Goal: Contribute content: Contribute content

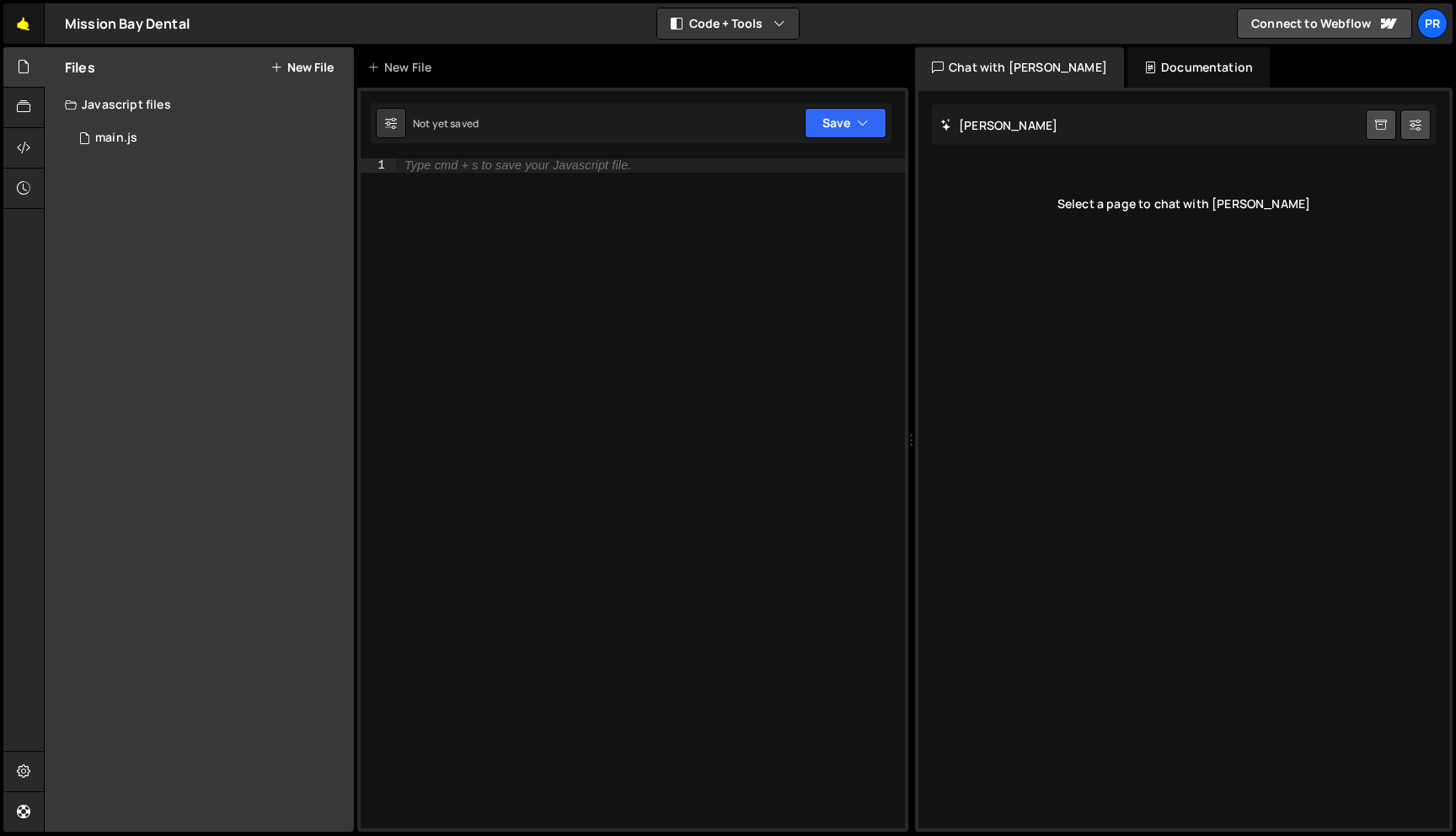
click at [30, 20] on link "🤙" at bounding box center [24, 24] width 41 height 40
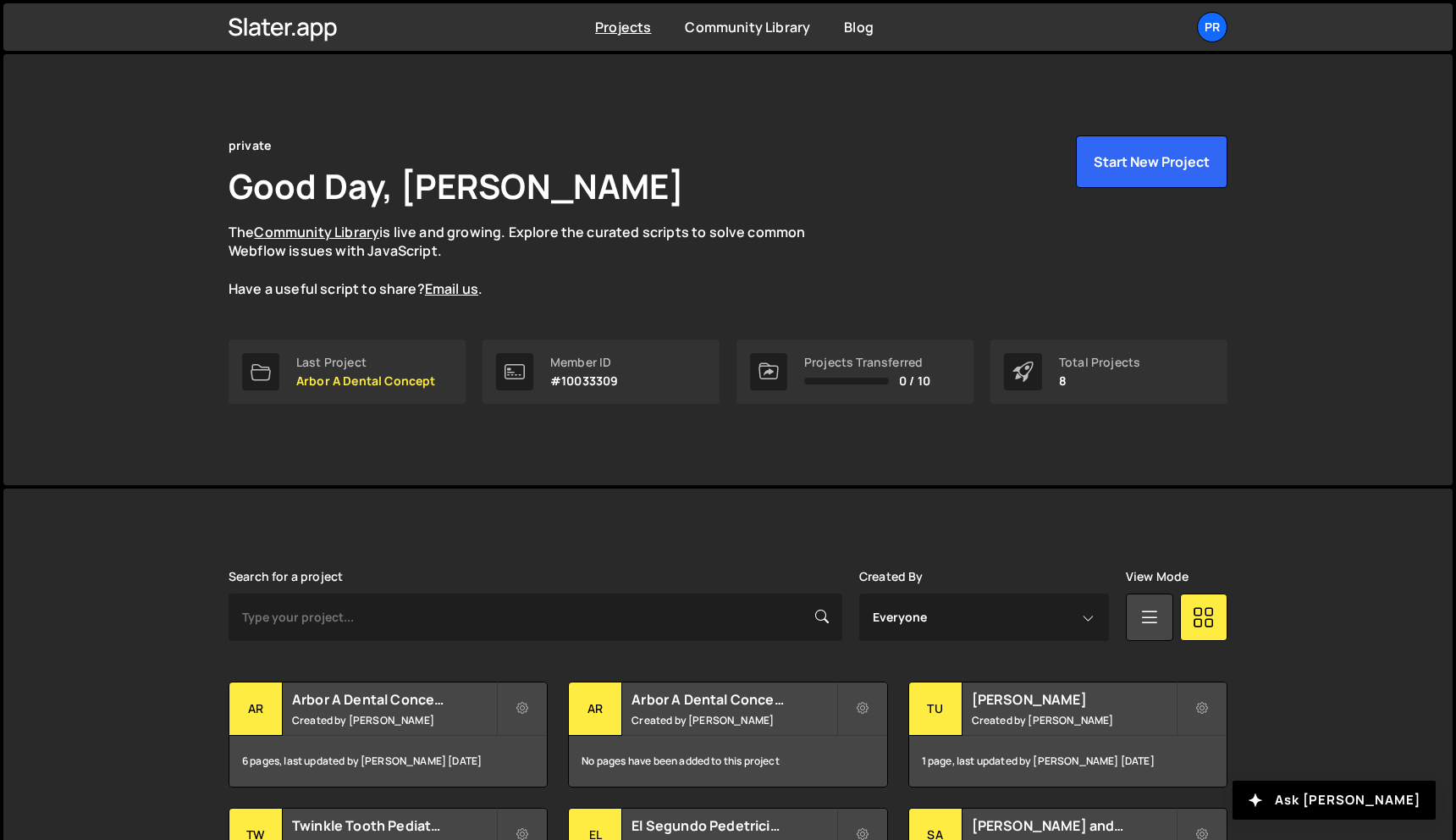
click at [381, 677] on div "Search for a project Created By Everyone Juan Infante View Mode Transfer Projec…" at bounding box center [728, 804] width 999 height 470
click at [379, 693] on h2 "Arbor A Dental Concept" at bounding box center [394, 699] width 204 height 18
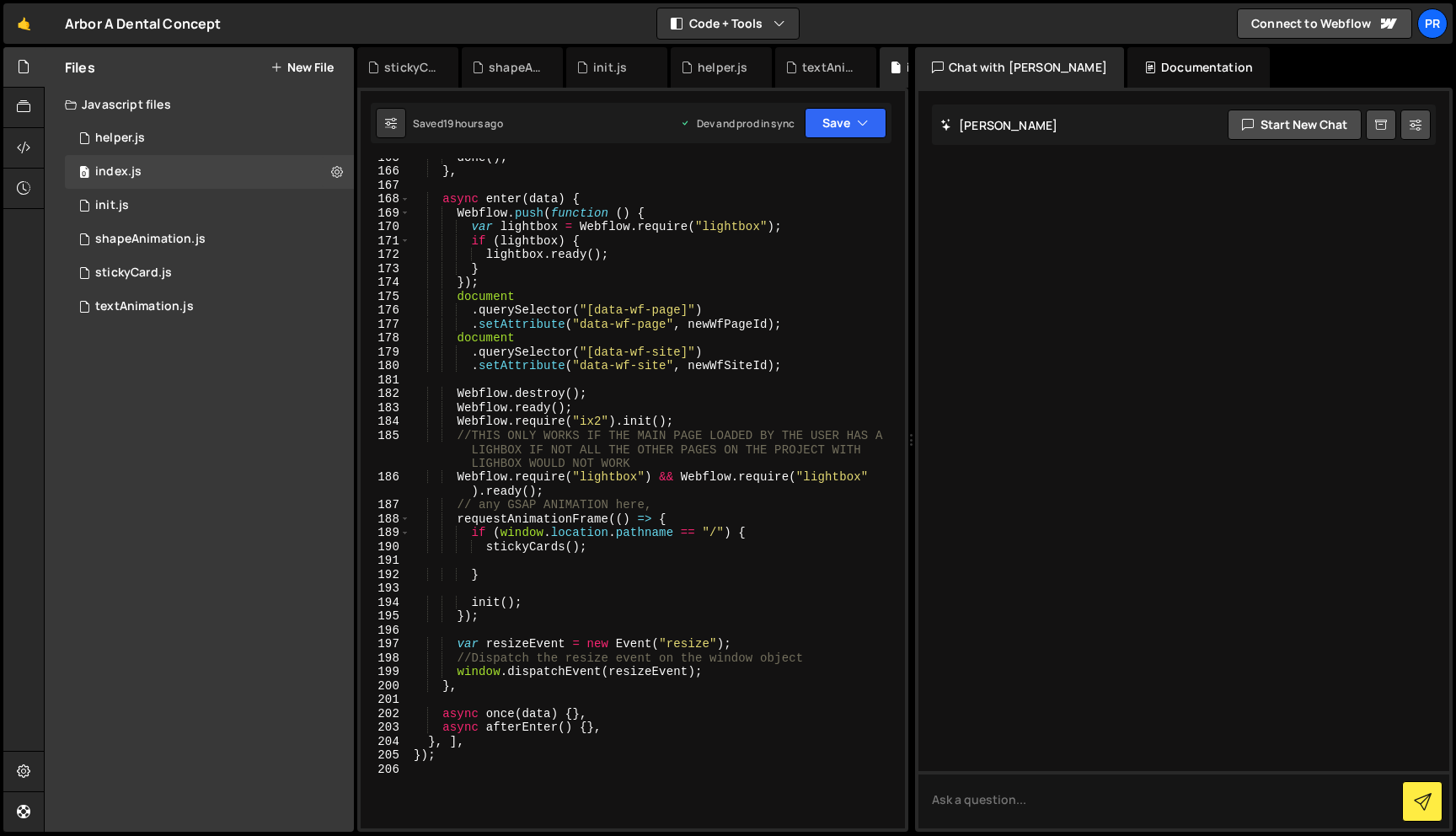
scroll to position [2357, 0]
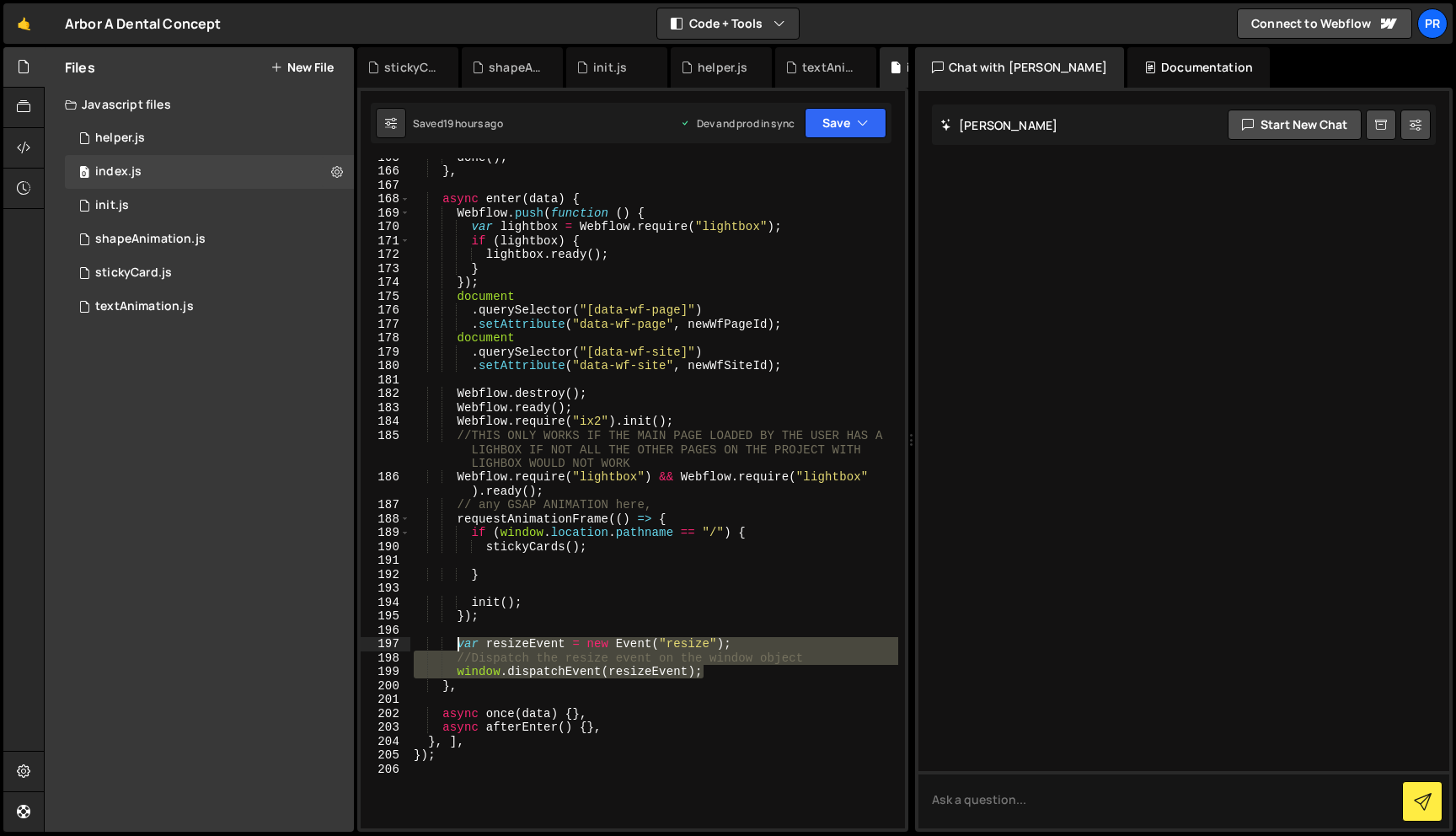
drag, startPoint x: 632, startPoint y: 674, endPoint x: 458, endPoint y: 649, distance: 175.8
click at [458, 649] on div "done ( ) ; } , async enter ( data ) { Webflow . push ( function ( ) { var light…" at bounding box center [654, 498] width 488 height 698
type textarea "var resizeEvent = new Event("resize"); //Dispatch the resize event on the windo…"
click at [592, 582] on div "done ( ) ; } , async enter ( data ) { Webflow . push ( function ( ) { var light…" at bounding box center [654, 498] width 488 height 698
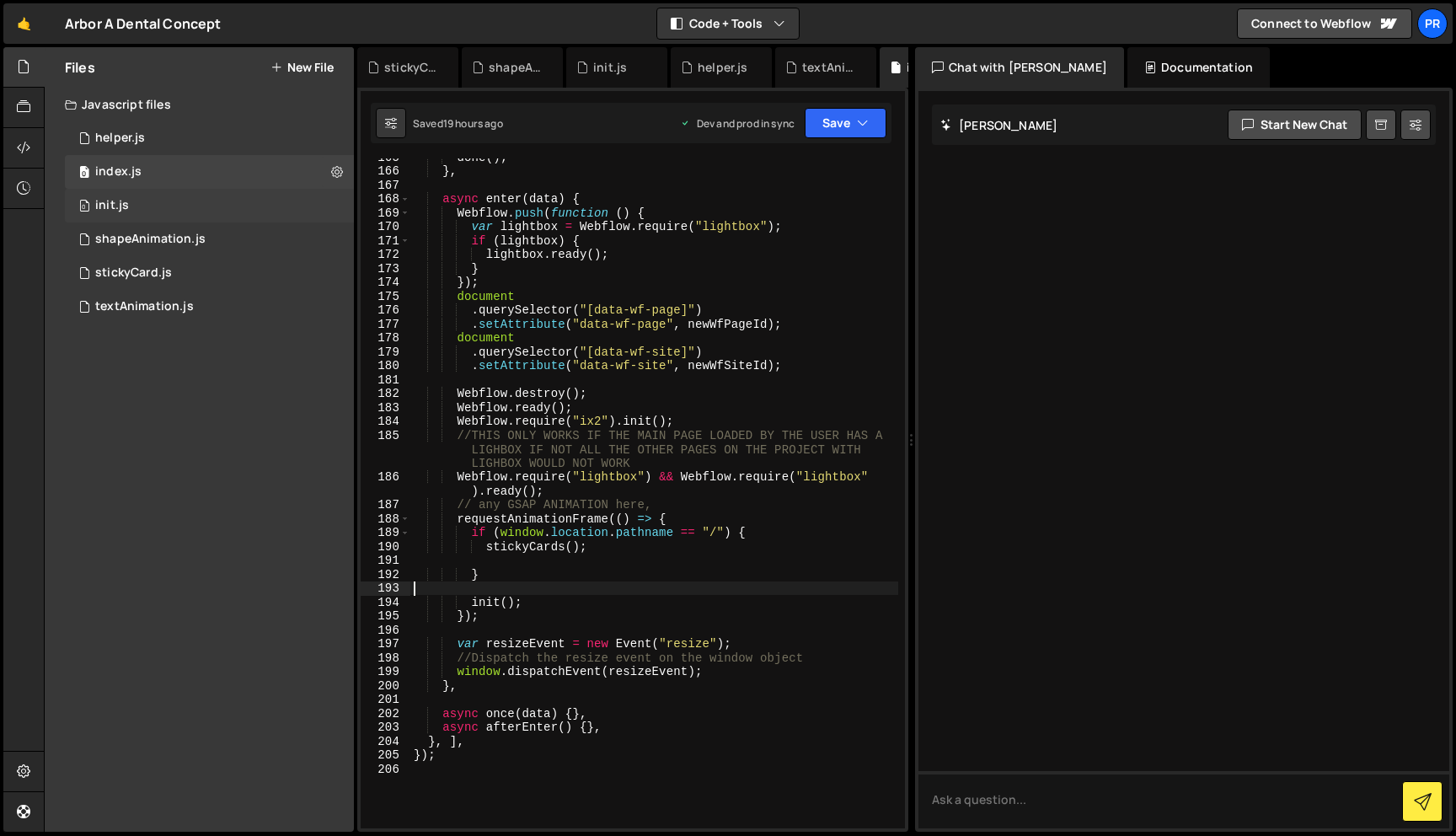
click at [166, 202] on div "0 init.js 0" at bounding box center [209, 206] width 289 height 34
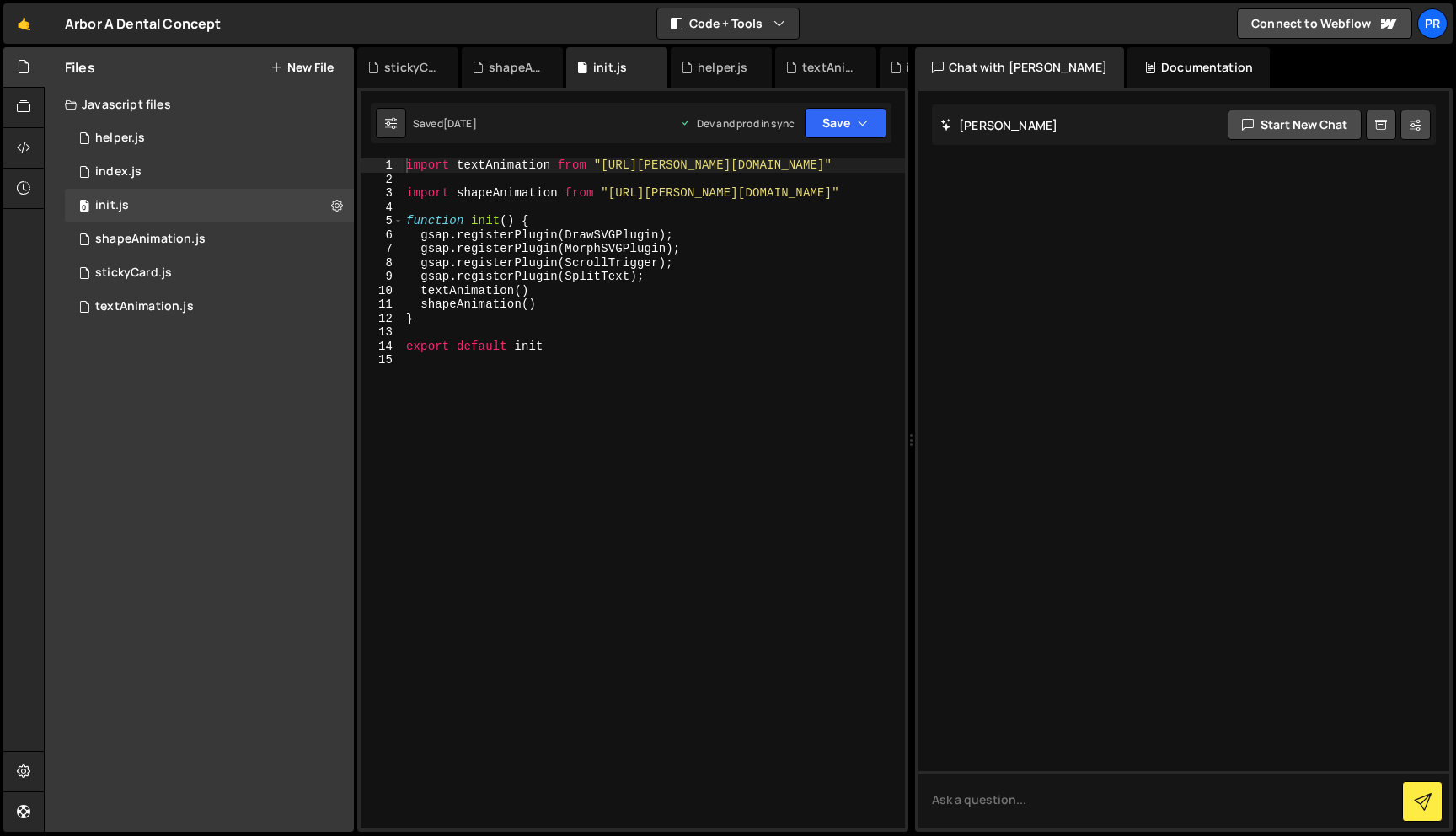
type textarea "}"
click at [677, 324] on div "import textAnimation from "https://slater.app/16988/47231.js" import shapeAnima…" at bounding box center [653, 507] width 502 height 698
click at [288, 73] on button "New File" at bounding box center [302, 66] width 63 height 13
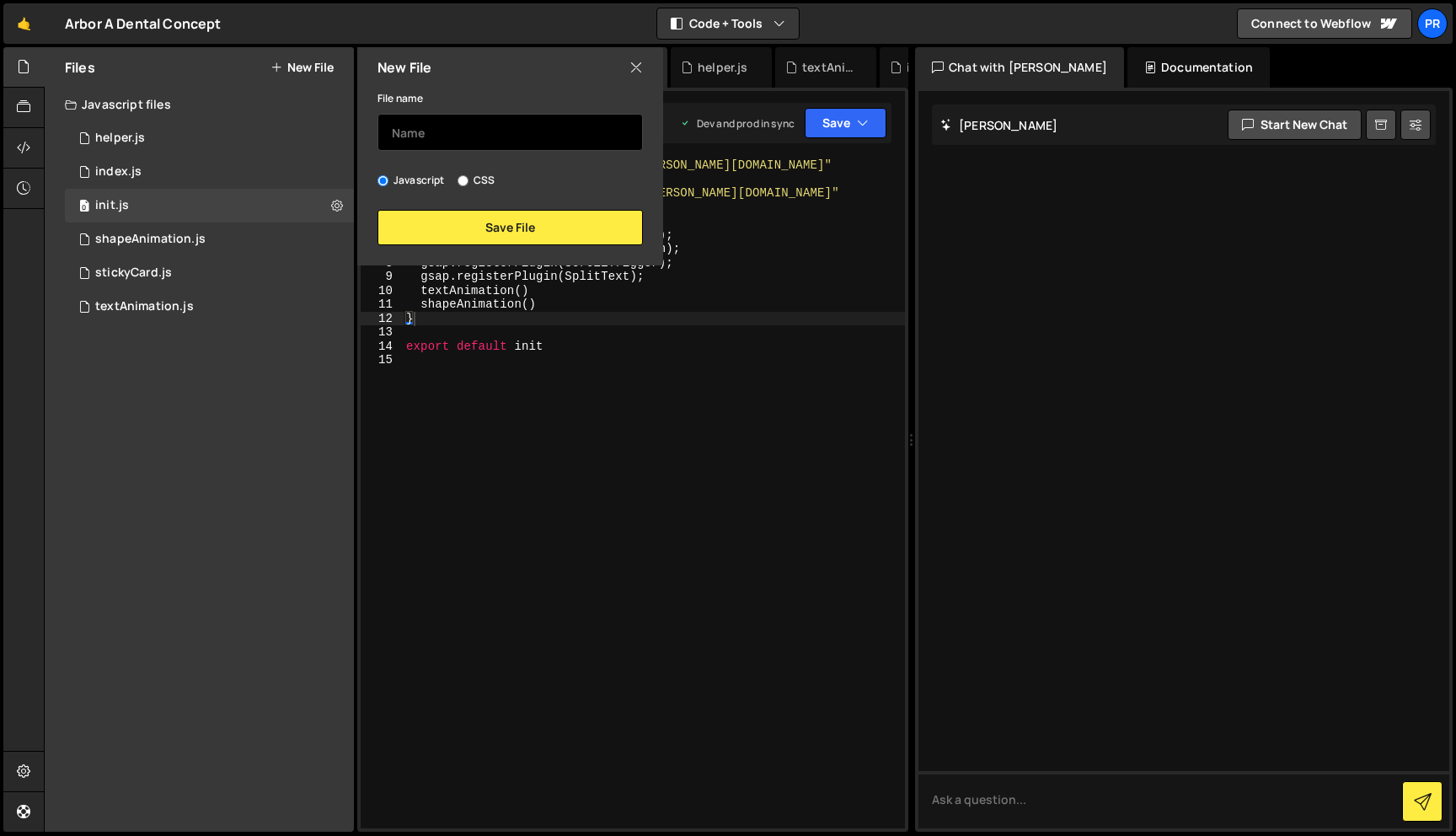
click at [448, 127] on input "text" at bounding box center [510, 132] width 265 height 37
type input "w"
type input "r"
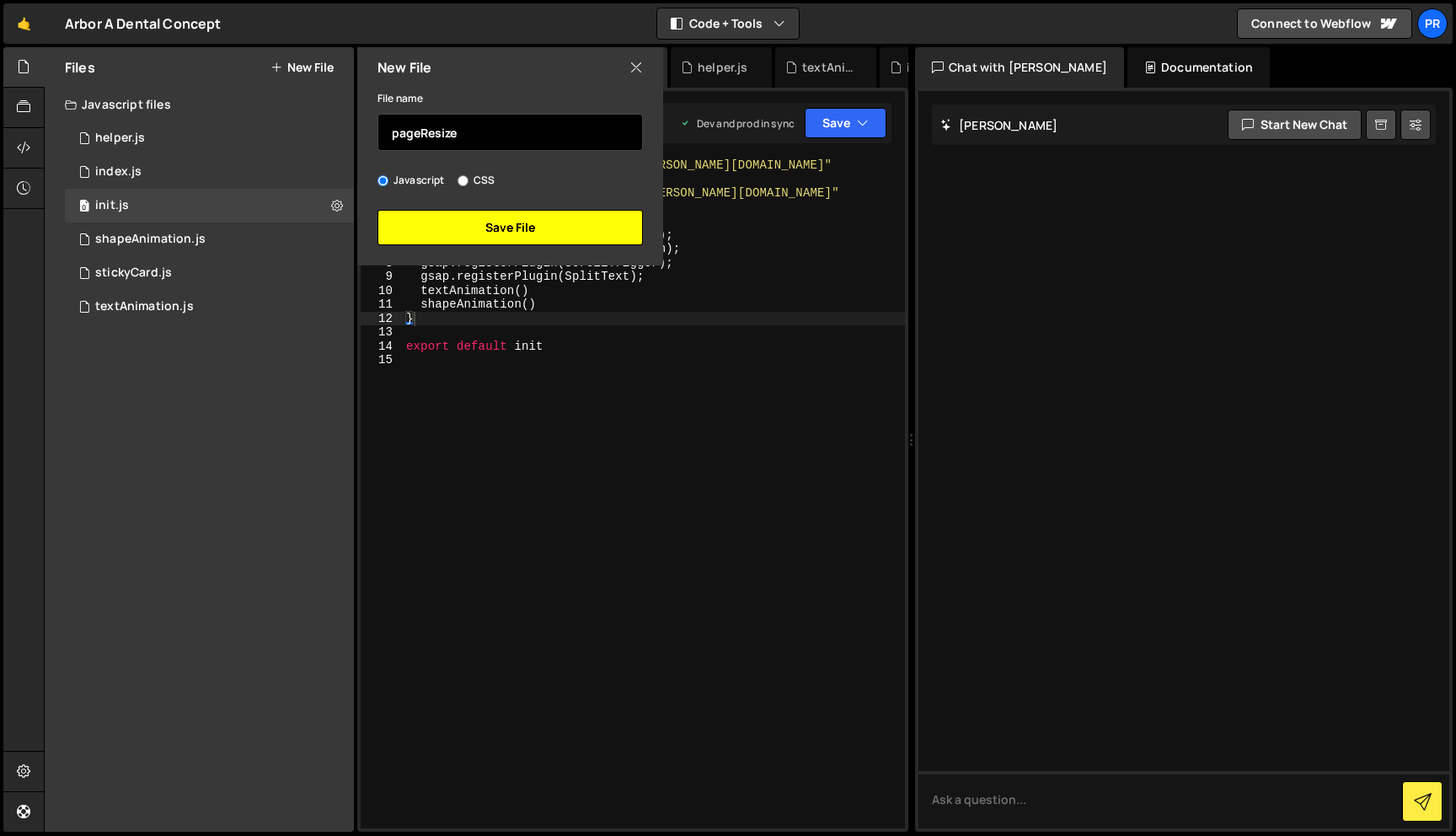
type input "pageResize"
click at [480, 226] on button "Save File" at bounding box center [510, 227] width 265 height 35
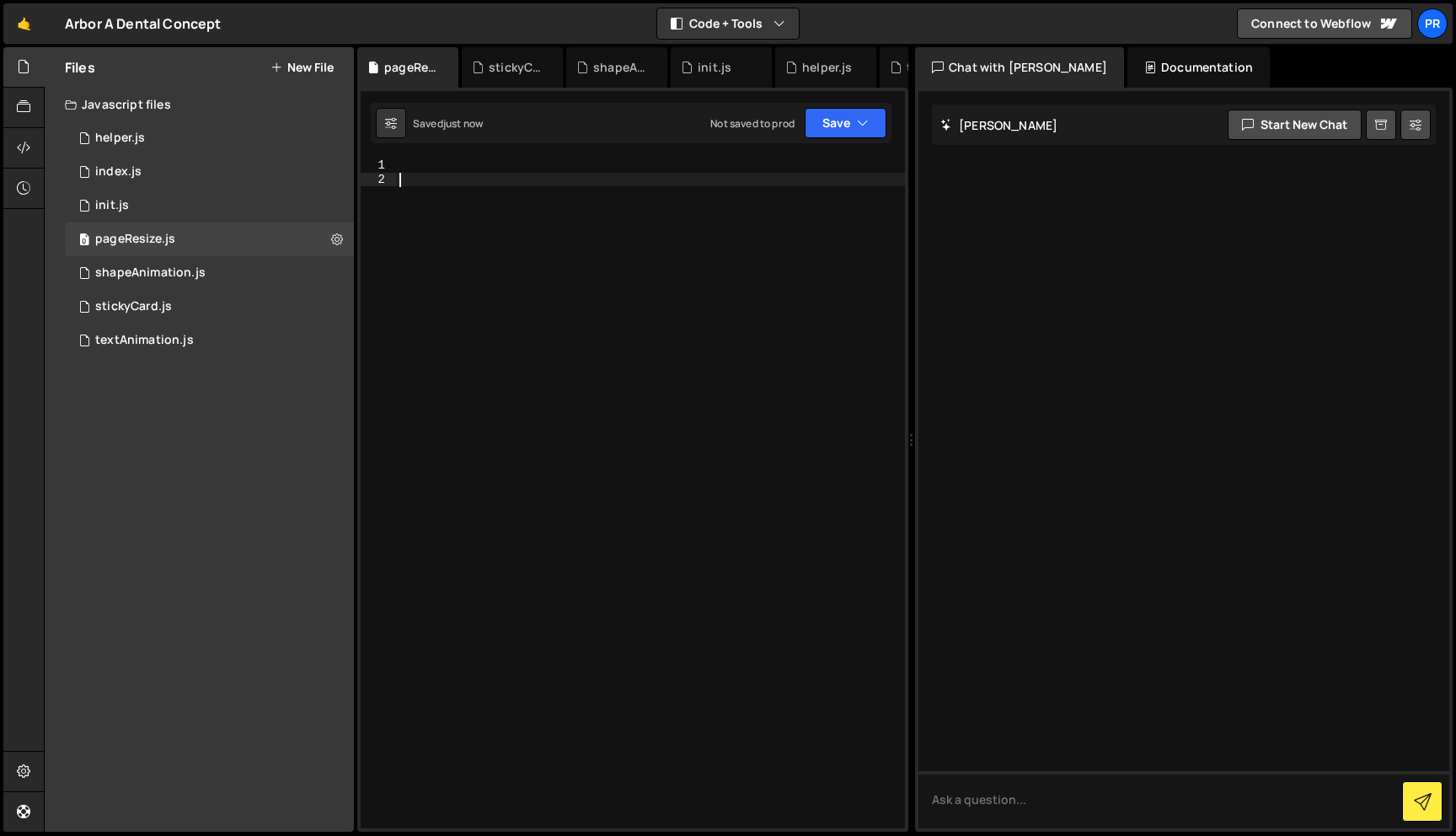
click at [526, 184] on div at bounding box center [651, 507] width 509 height 698
type textarea "function pageResize(){}"
paste textarea "data-resize"
type textarea "data-resize"
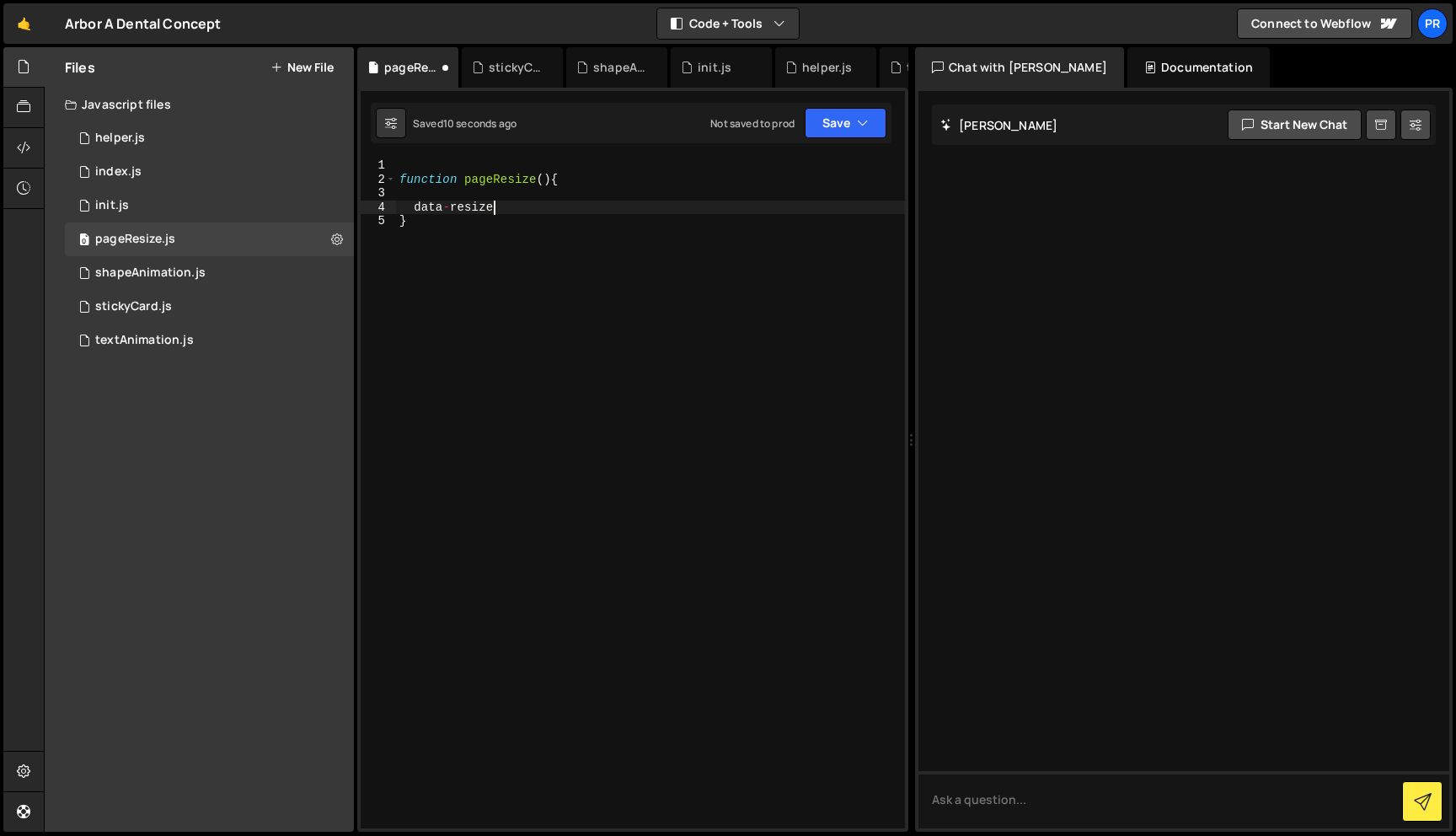
click at [516, 189] on div "function pageResize ( ) { data - resize }" at bounding box center [651, 507] width 509 height 698
drag, startPoint x: 504, startPoint y: 214, endPoint x: 415, endPoint y: 213, distance: 89.0
click at [415, 213] on div "function pageResize ( ) { document . querySelectorAll ( "[]" ) data - resize }" at bounding box center [651, 507] width 509 height 698
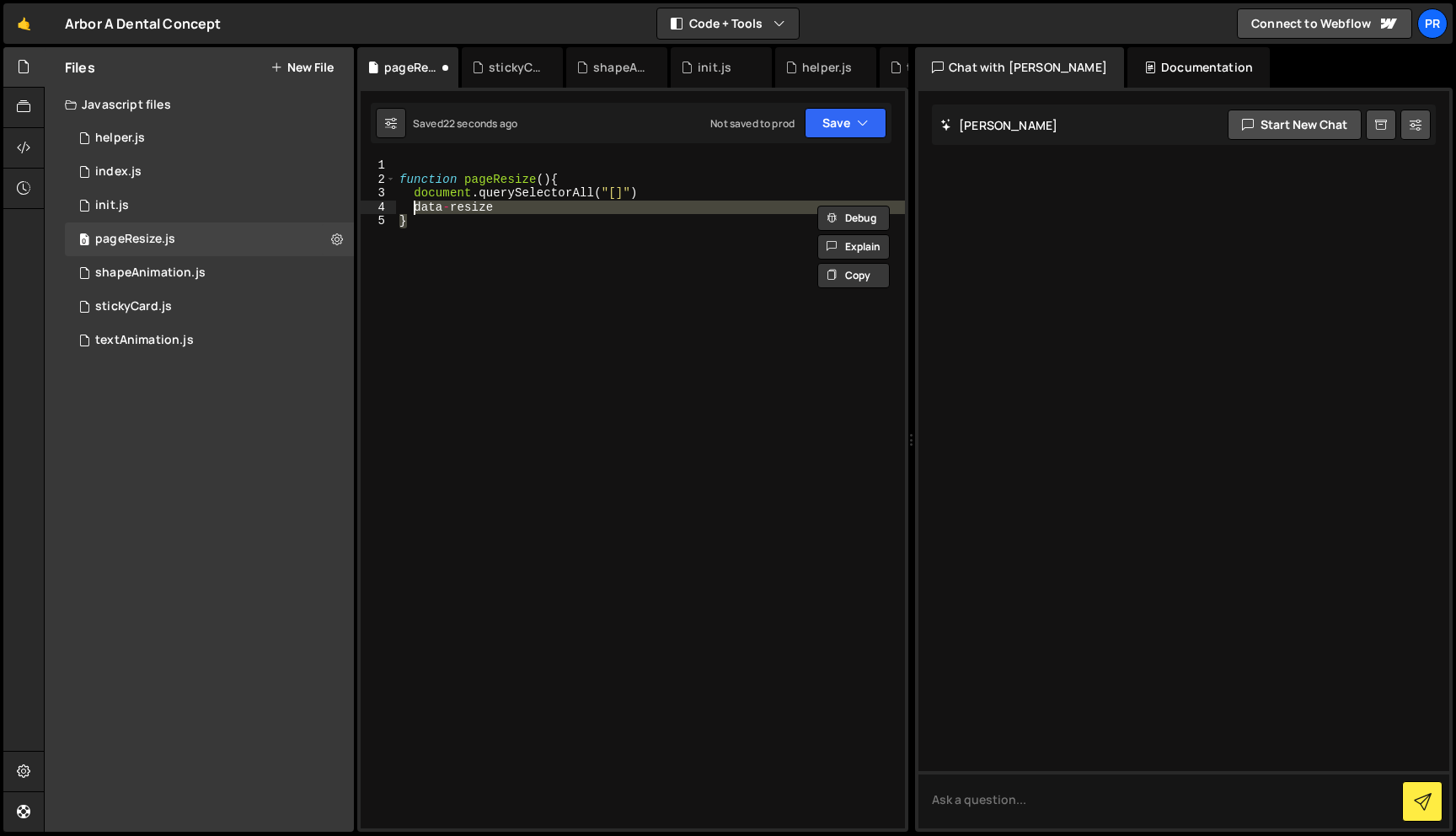
click at [416, 213] on div "function pageResize ( ) { document . querySelectorAll ( "[]" ) data - resize }" at bounding box center [651, 493] width 509 height 670
type textarea "data-resize"
drag, startPoint x: 498, startPoint y: 209, endPoint x: 415, endPoint y: 207, distance: 83.0
click at [415, 207] on div "function pageResize ( ) { document . querySelectorAll ( "[]" ) data - resize }" at bounding box center [651, 507] width 509 height 698
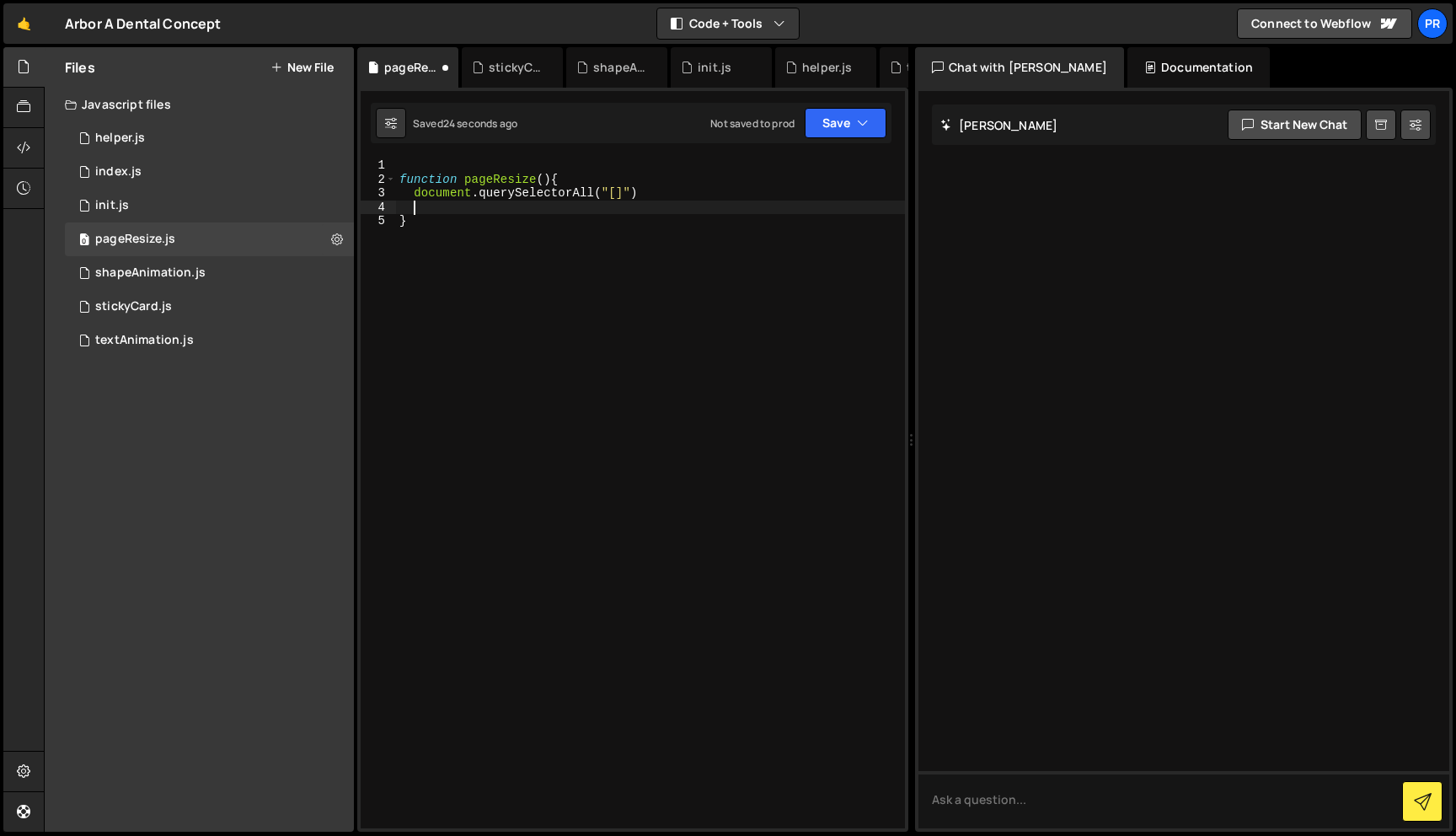
click at [616, 191] on div "function pageResize ( ) { document . querySelectorAll ( "[]" ) }" at bounding box center [651, 507] width 509 height 698
paste textarea "data-resize"
click at [739, 189] on div "function pageResize ( ) { document . querySelectorAll ( "[data-resize]" ) }" at bounding box center [651, 507] width 509 height 698
type textarea "document.querySelectorAll("[data-resize]");"
click at [416, 193] on div "function pageResize ( ) { document . querySelectorAll ( "[data-resize]" ) ; }" at bounding box center [651, 507] width 509 height 698
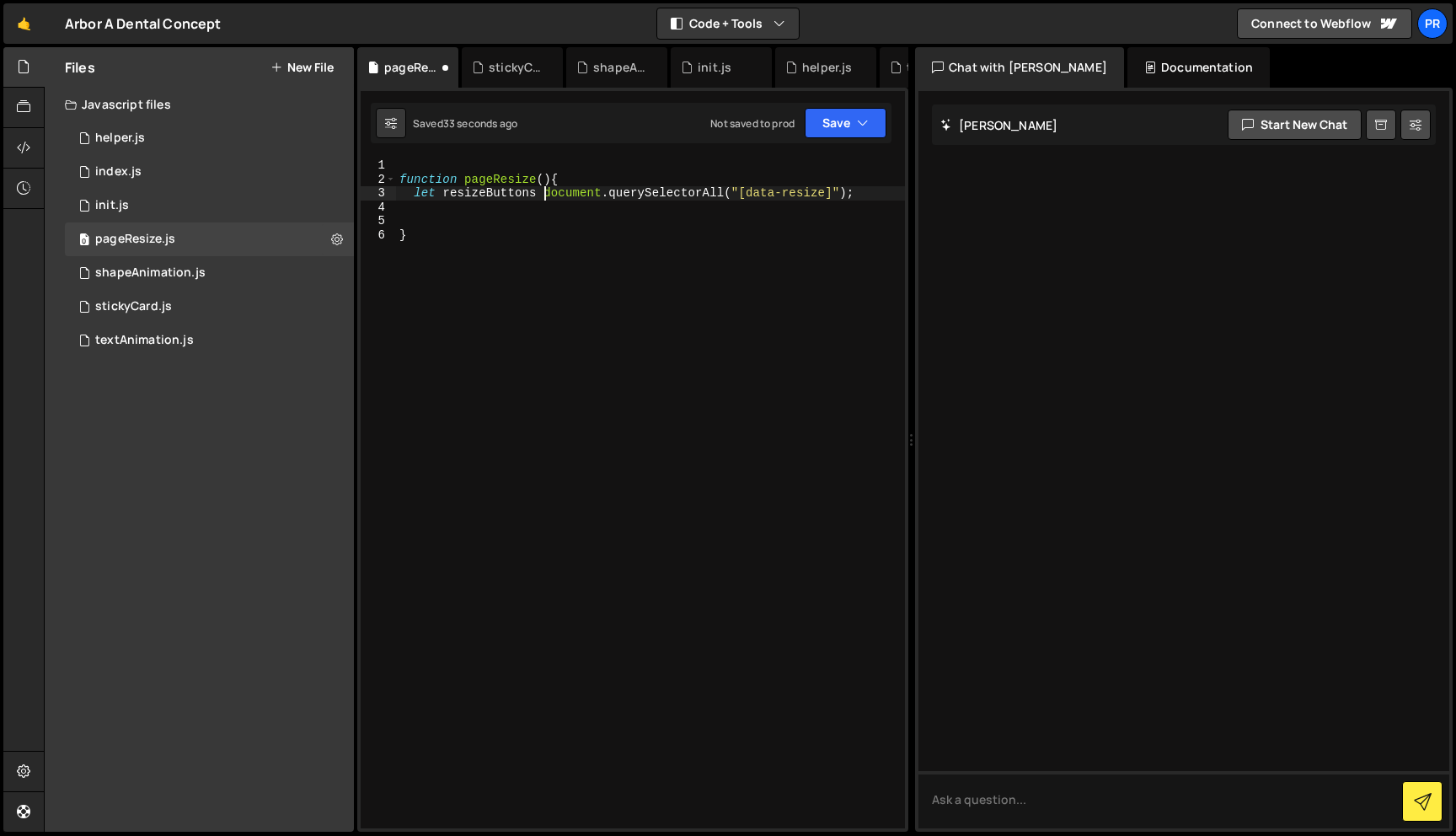
type textarea "let resizeButtons = document.querySelectorAll("[data-resize]");"
click at [486, 194] on div "function pageResize ( ) { let resizeButtons = document . querySelectorAll ( "[d…" at bounding box center [651, 507] width 509 height 698
click at [473, 220] on div "function pageResize ( ) { let resizeButtons = document . querySelectorAll ( "[d…" at bounding box center [651, 507] width 509 height 698
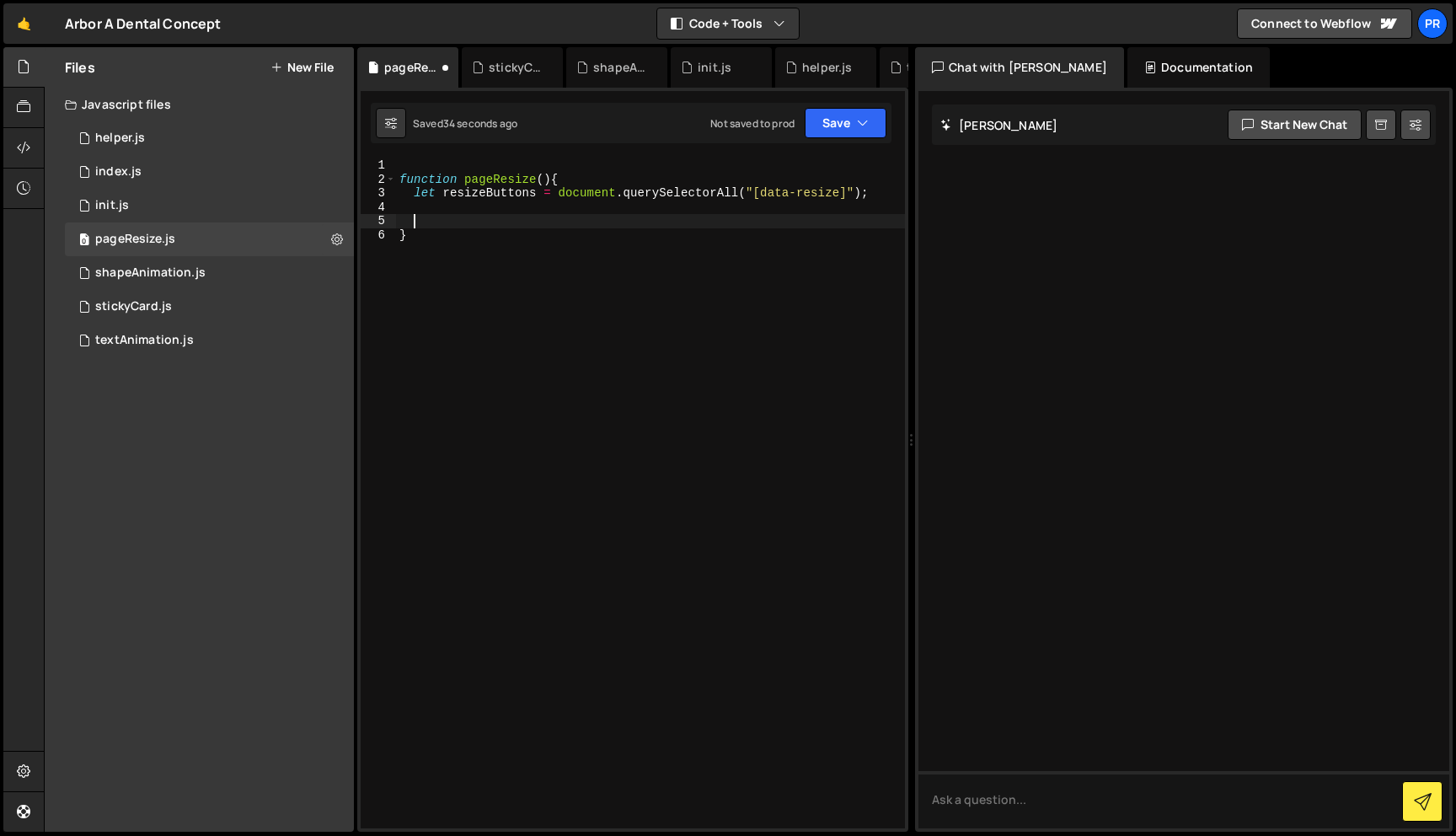
scroll to position [0, 0]
paste textarea "resizeButtons"
click at [554, 192] on div "function pageResize ( ) { let resizeButtons = document . querySelectorAll ( "[d…" at bounding box center [651, 507] width 509 height 698
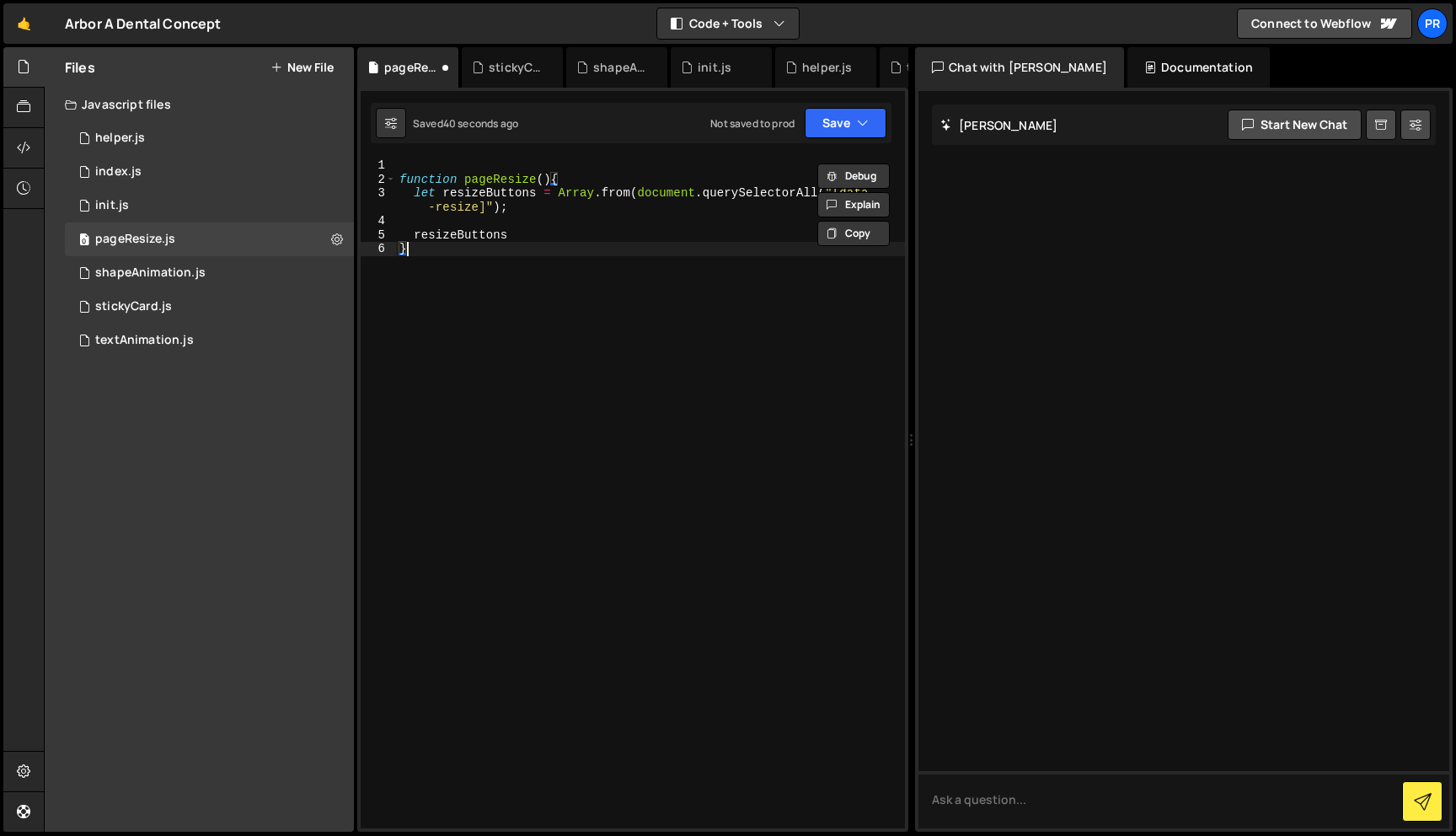
click at [500, 206] on div "function pageResize ( ) { let resizeButtons = Array . from ( document . querySe…" at bounding box center [651, 507] width 509 height 698
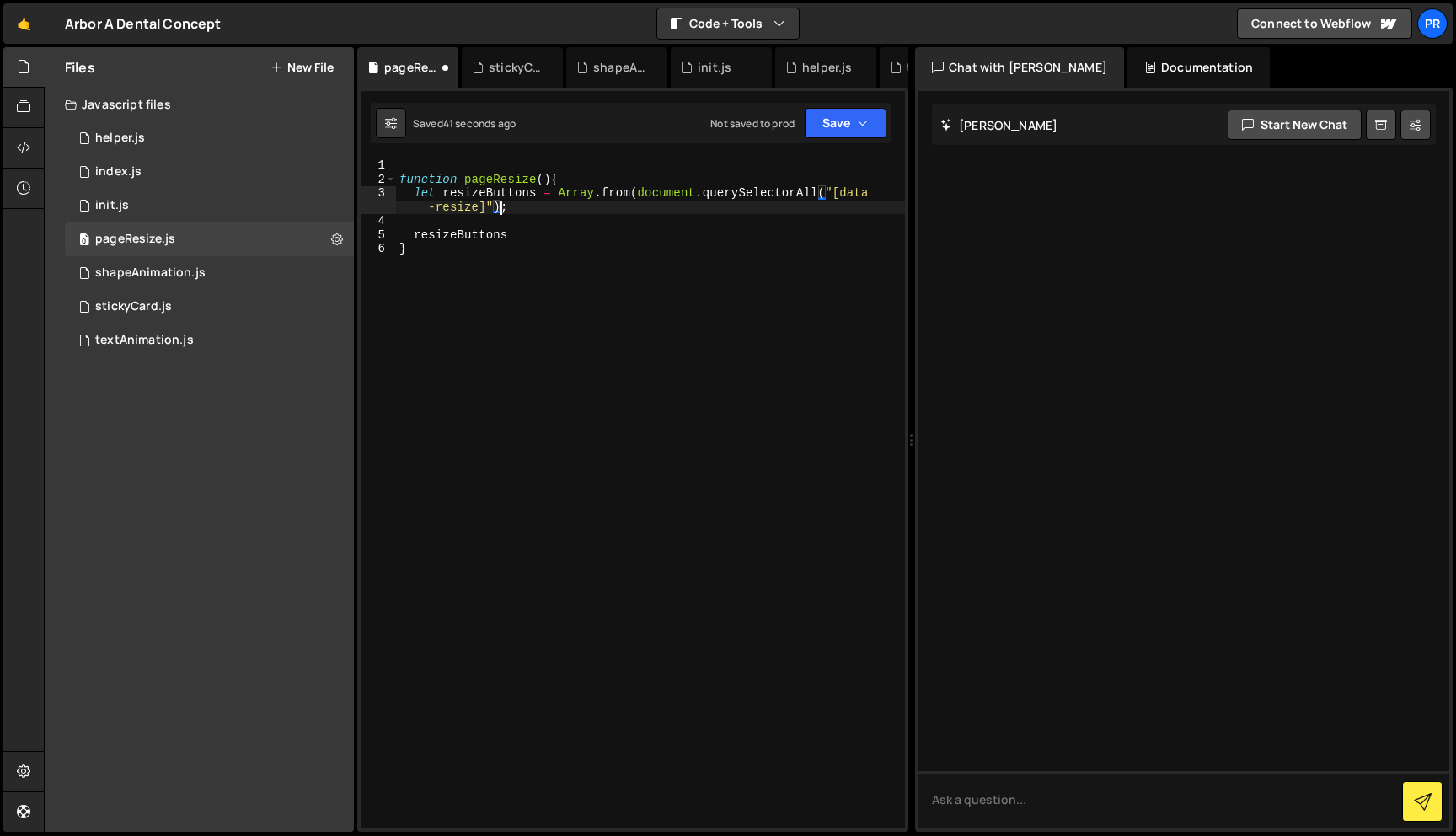
type textarea "let resizeButtons = Array.from(document.querySelectorAll("[data-resize]"));"
click at [512, 238] on div "function pageResize ( ) { let resizeButtons = Array . from ( document . querySe…" at bounding box center [651, 507] width 509 height 698
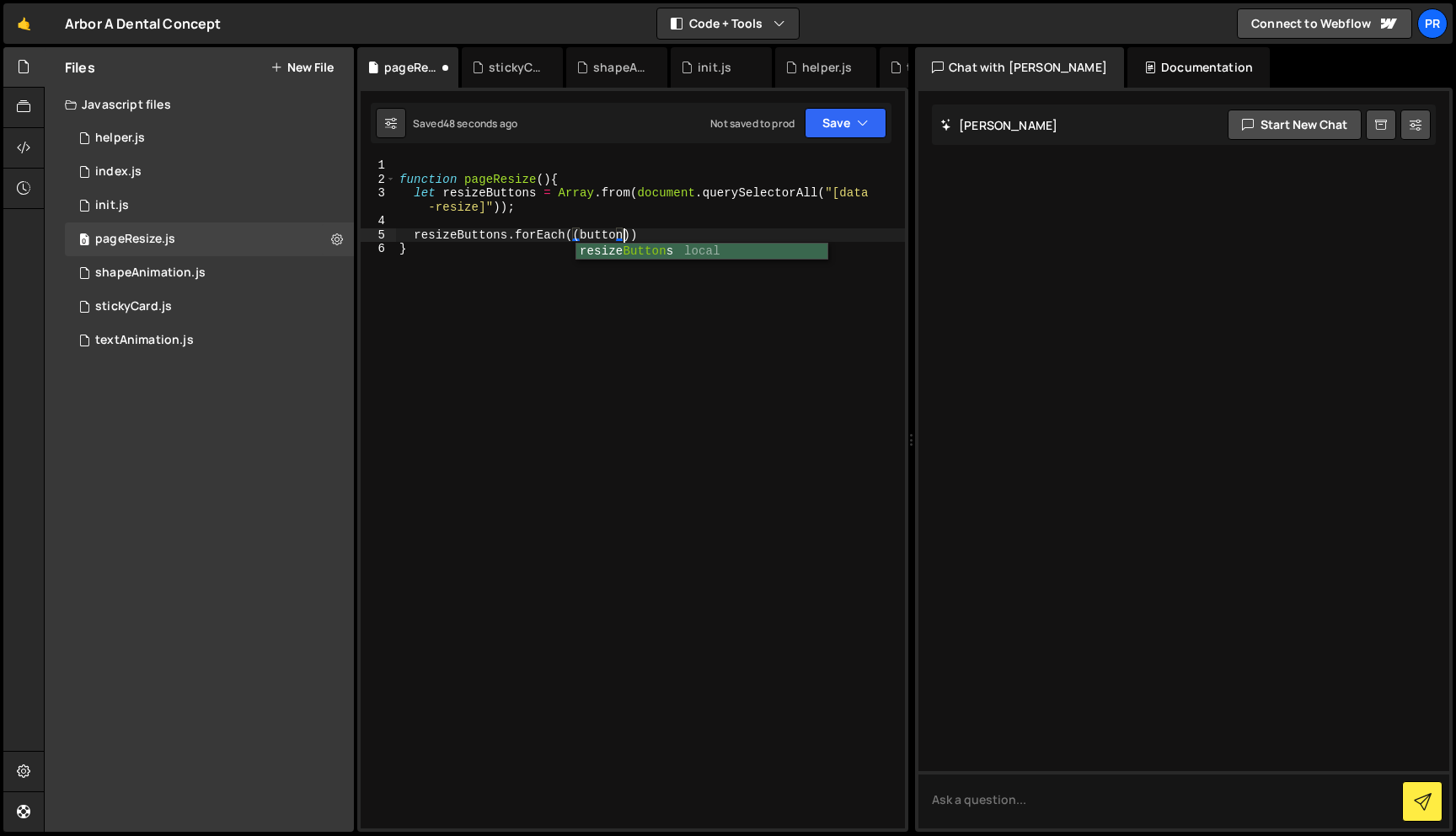
scroll to position [0, 15]
type textarea "resizeButtons.forEach((button)=>{})"
click at [658, 250] on div "function pageResize ( ) { let resizeButtons = Array . from ( document . querySe…" at bounding box center [651, 507] width 509 height 698
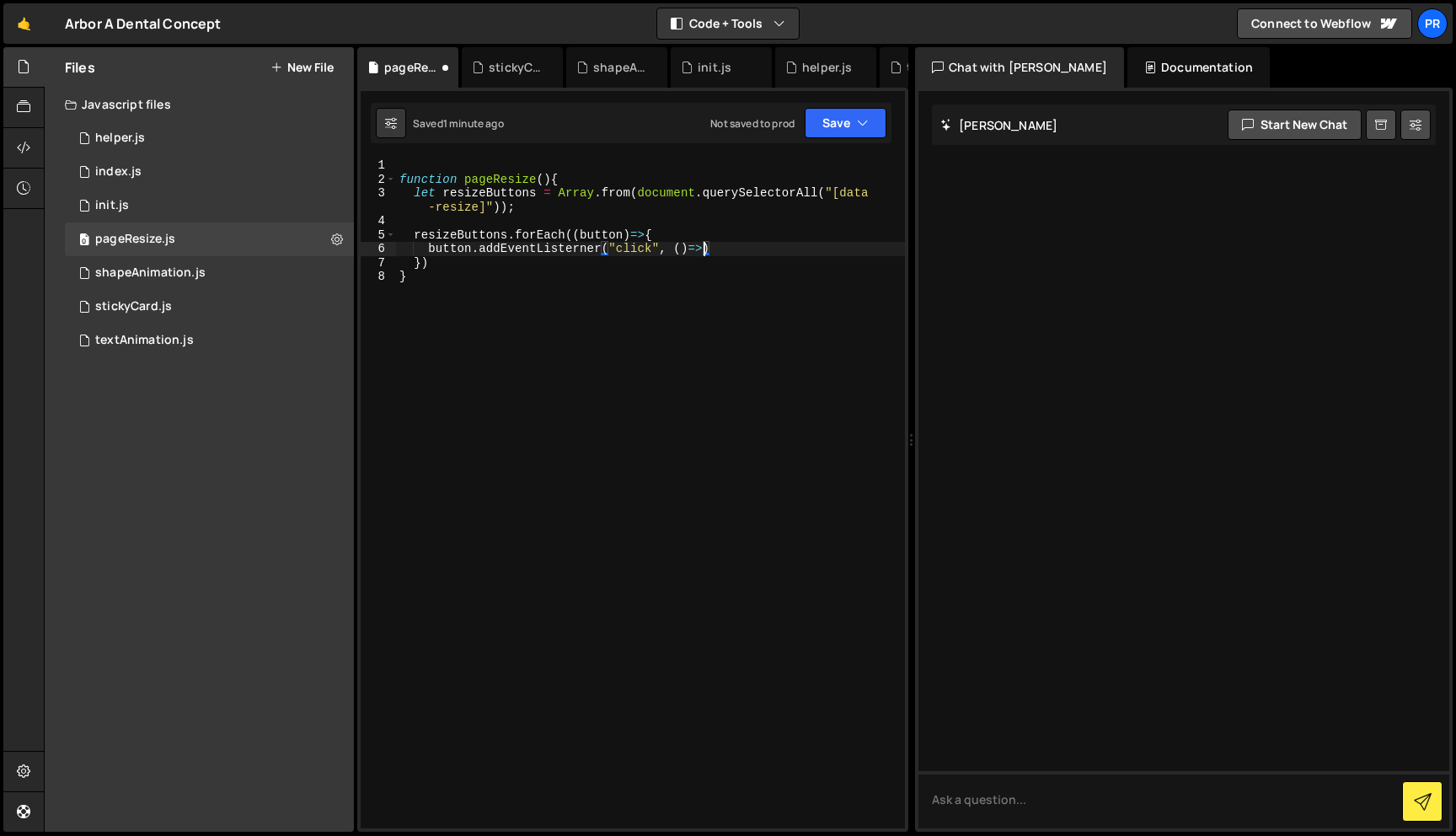
type textarea "button.addEventListerner("click", ()=>{})"
click at [150, 205] on div "0 init.js 0" at bounding box center [209, 206] width 289 height 34
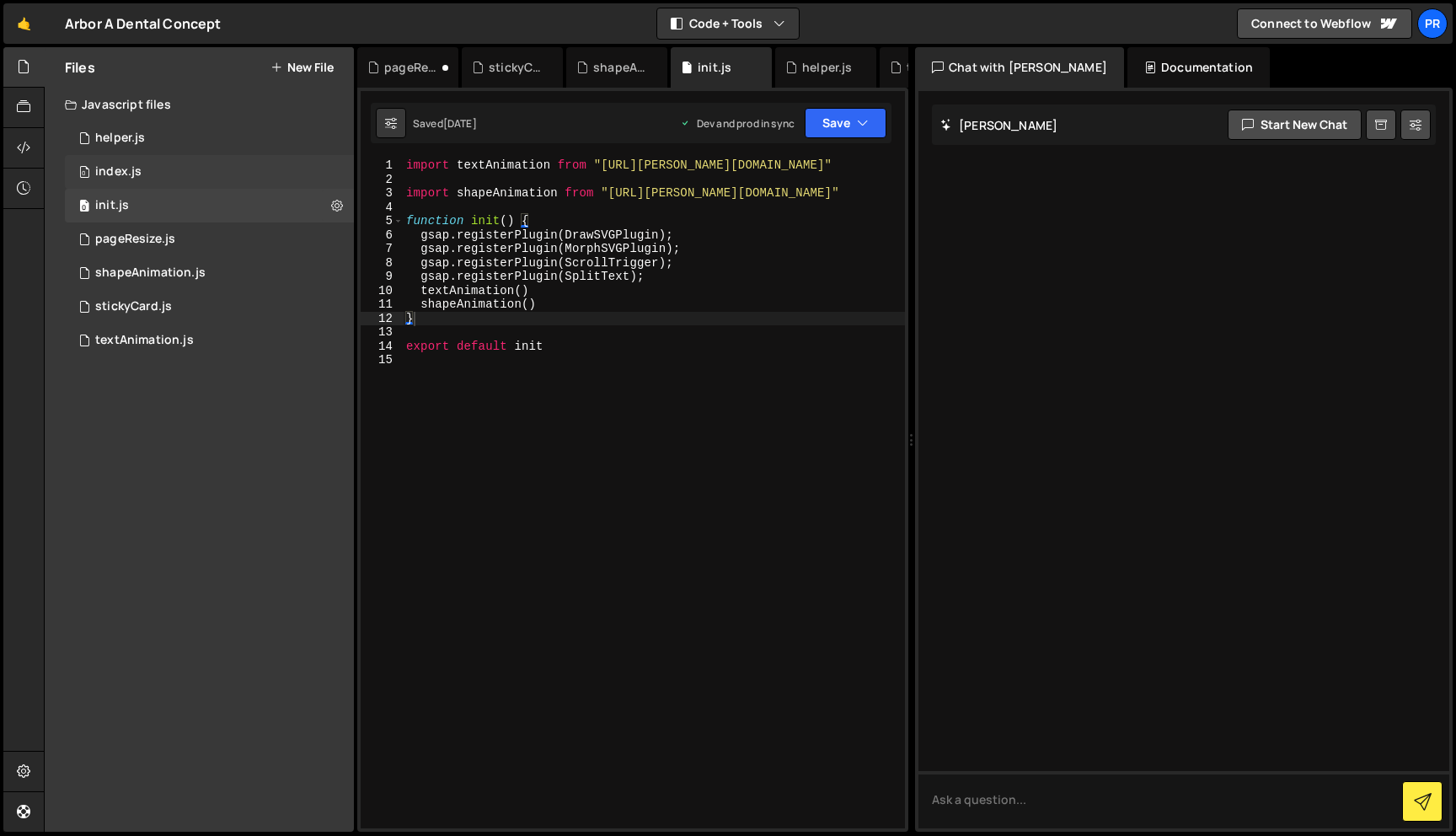
click at [167, 177] on div "0 index.js 0" at bounding box center [209, 171] width 289 height 34
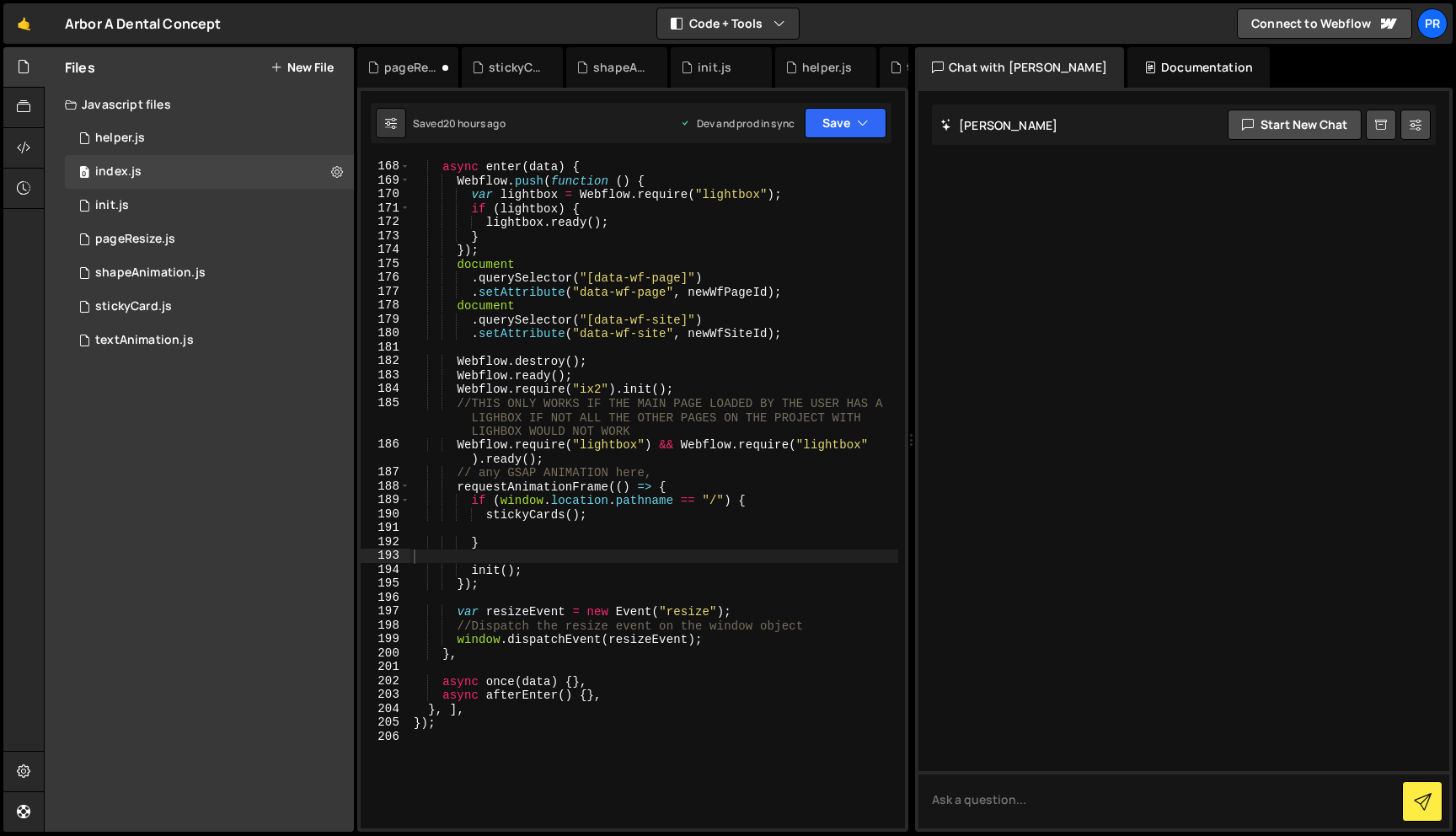
scroll to position [2387, 0]
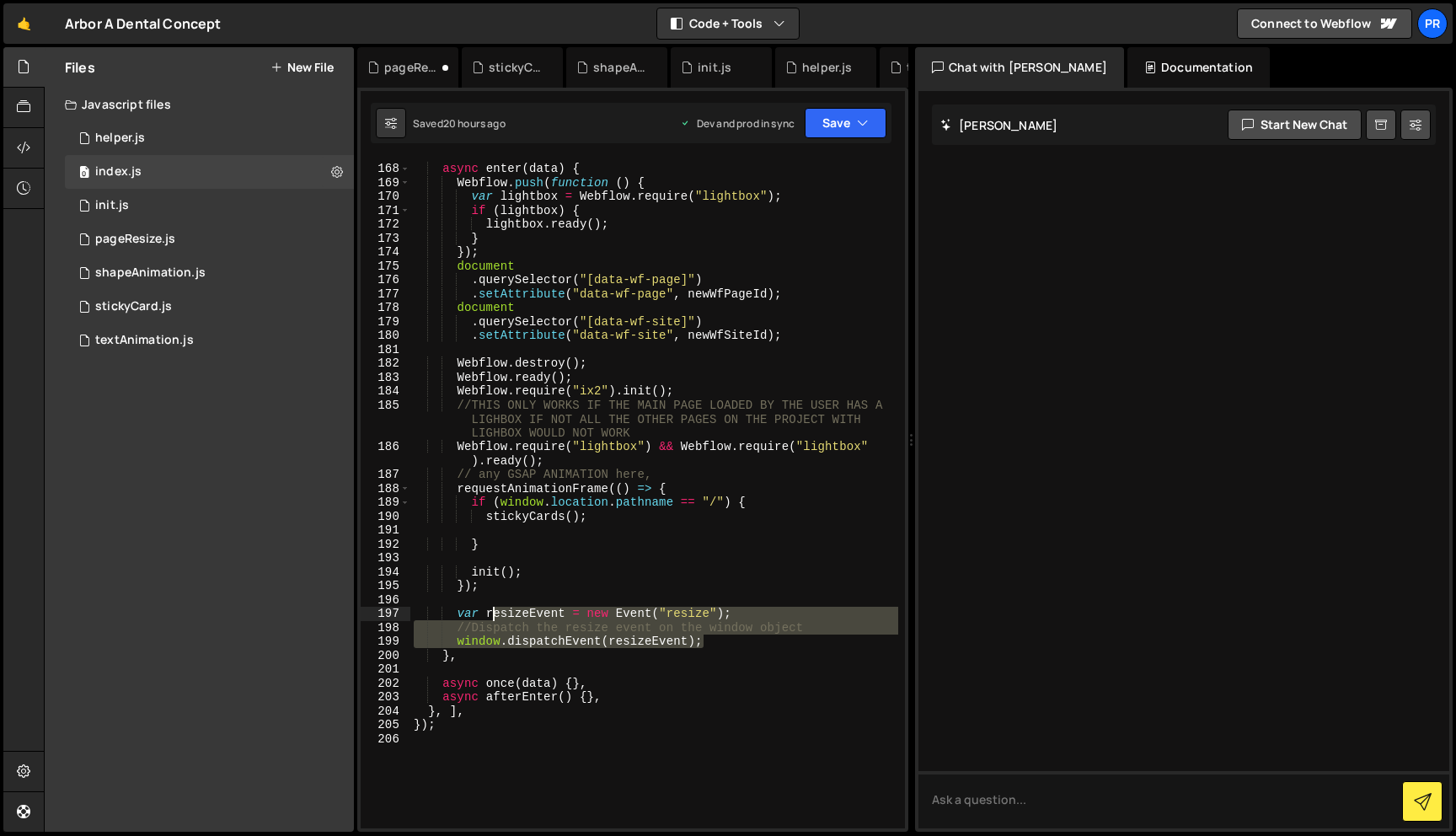
drag, startPoint x: 720, startPoint y: 641, endPoint x: 445, endPoint y: 608, distance: 277.0
click at [445, 608] on div "async enter ( data ) { Webflow . push ( function ( ) { var lightbox = Webflow .…" at bounding box center [654, 497] width 488 height 698
type textarea "var resizeEvent = new Event("resize"); //Dispatch the resize event on the windo…"
click at [152, 244] on div "pageResize.js" at bounding box center [136, 239] width 80 height 15
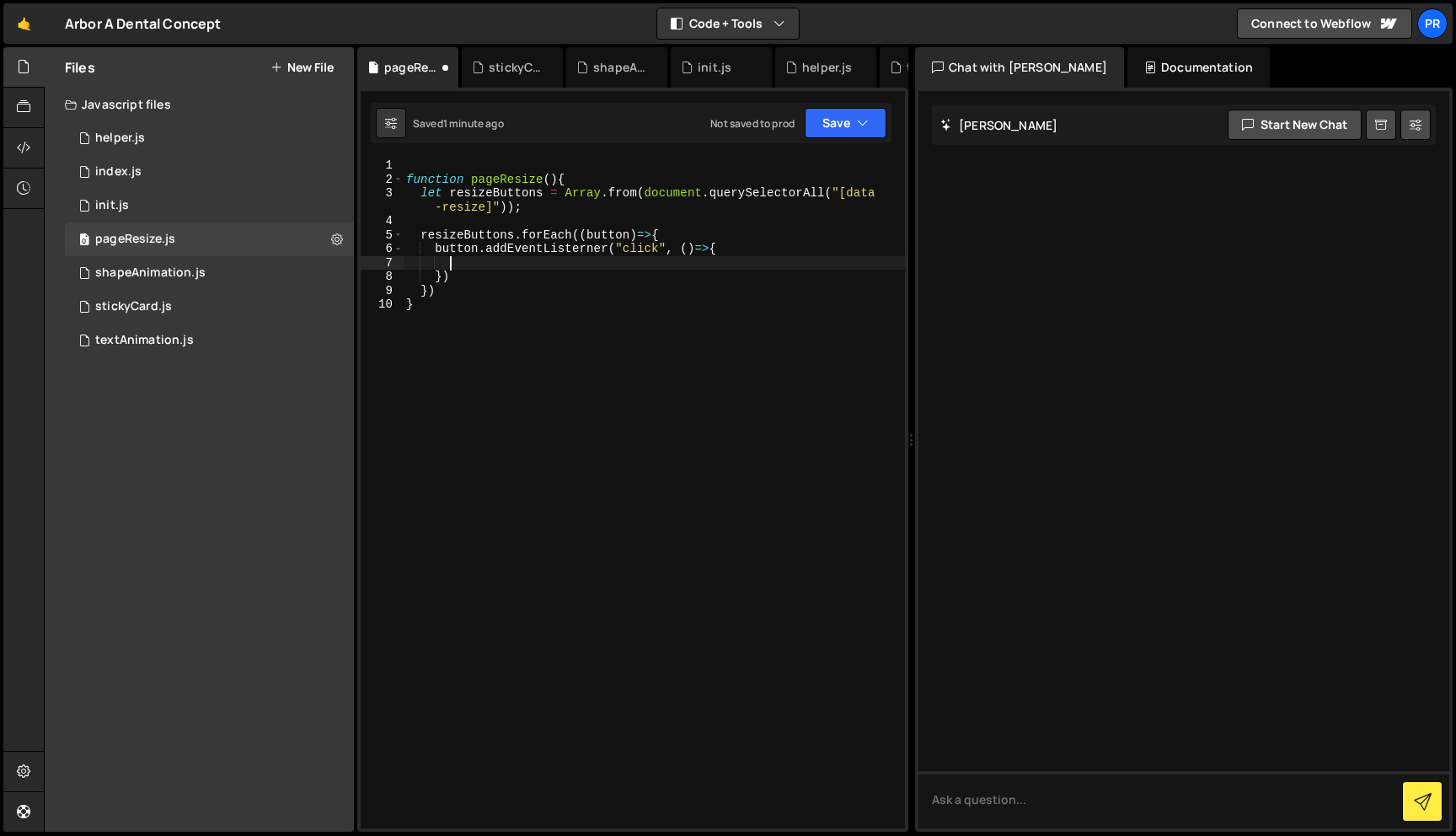
click at [572, 268] on div "function pageResize ( ) { let resizeButtons = Array . from ( document . querySe…" at bounding box center [653, 507] width 502 height 698
paste textarea "window.dispatchEvent(resizeEvent);"
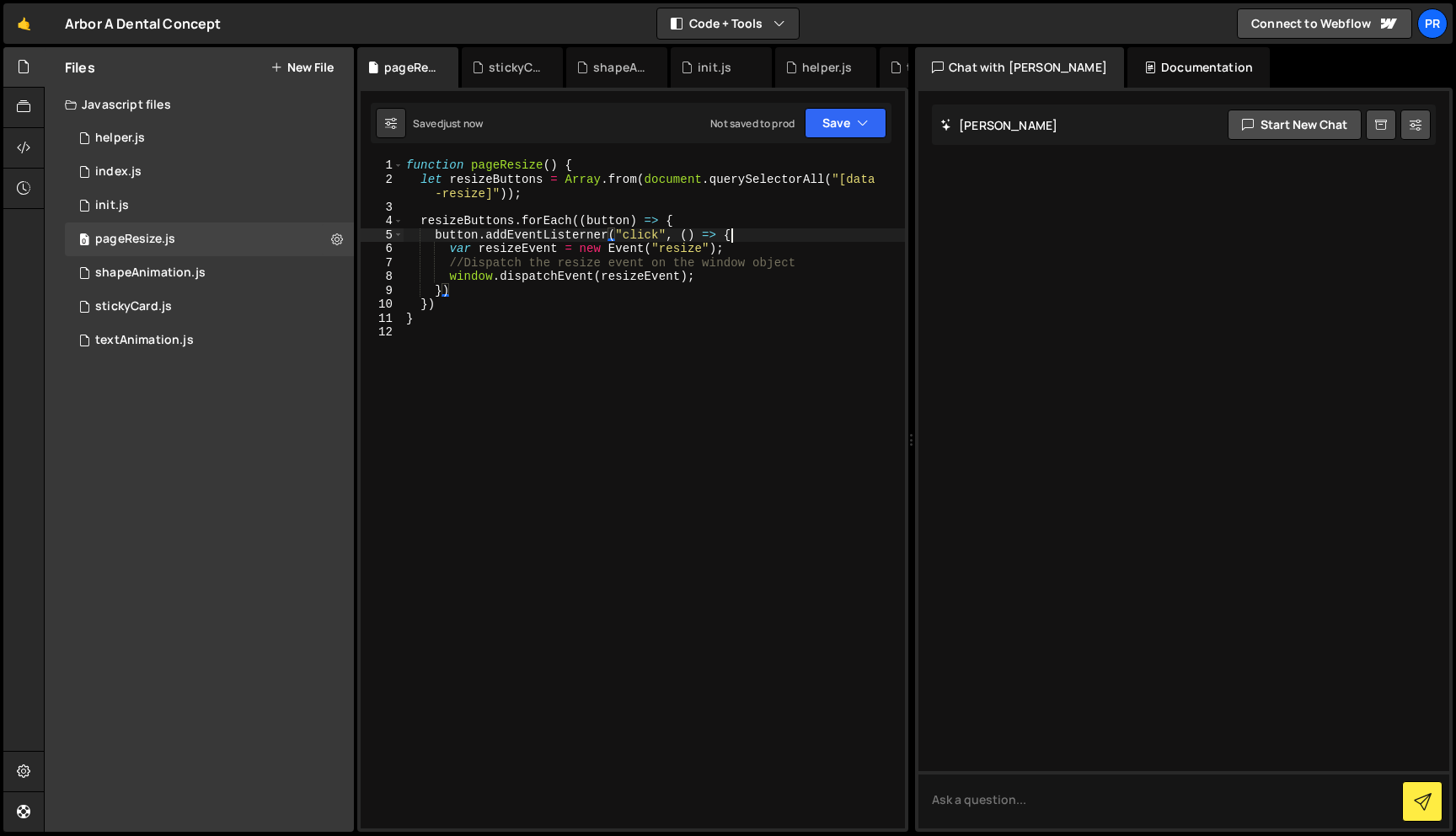
click at [747, 233] on div "function pageResize ( ) { let resizeButtons = Array . from ( document . querySe…" at bounding box center [653, 507] width 502 height 698
type textarea "button.addEventListerner("click", () => {"
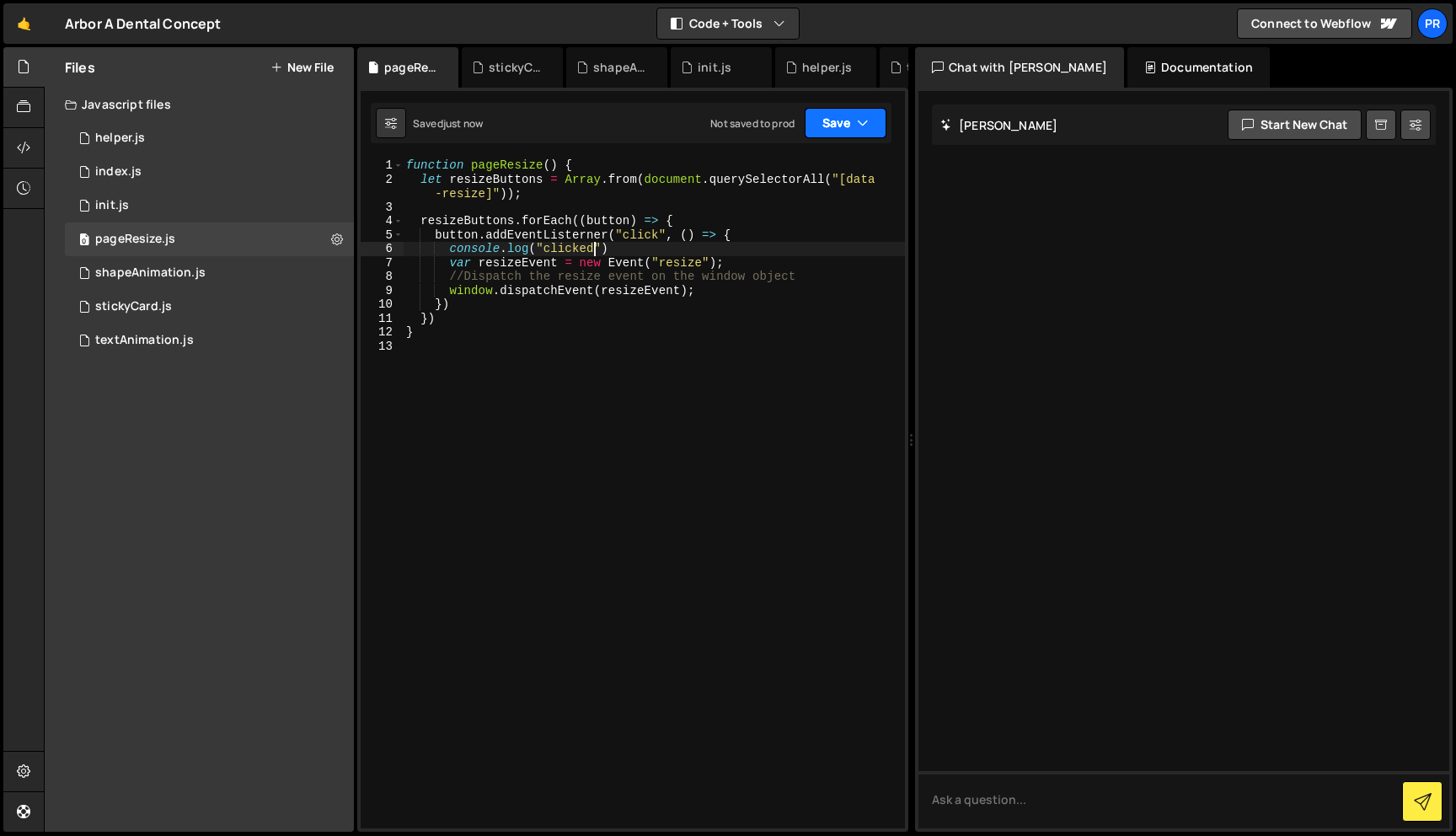
type textarea "console.log("clicked")"
click at [864, 137] on button "Save" at bounding box center [845, 122] width 81 height 31
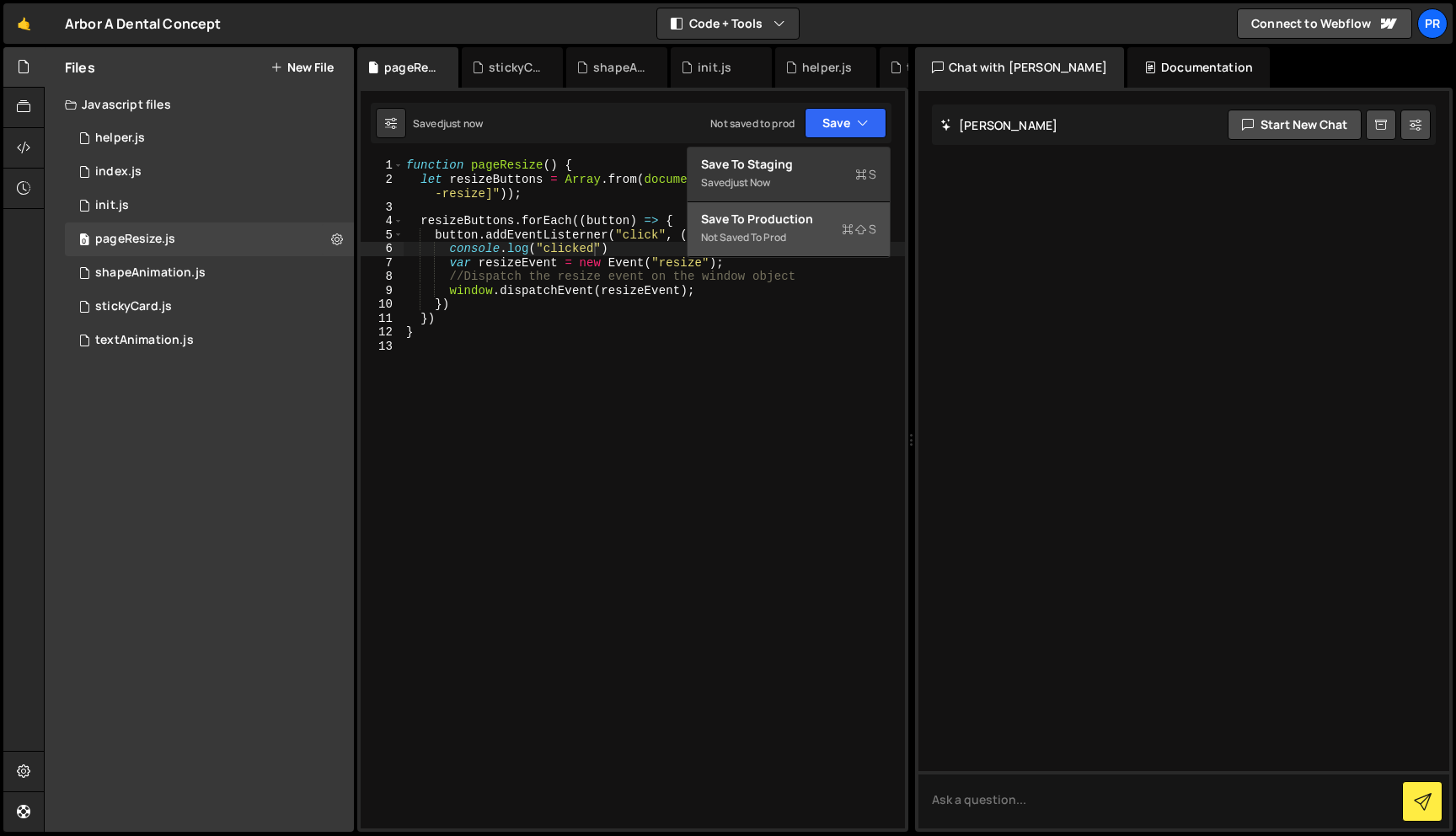
click at [788, 240] on div "Not saved to prod" at bounding box center [788, 237] width 175 height 20
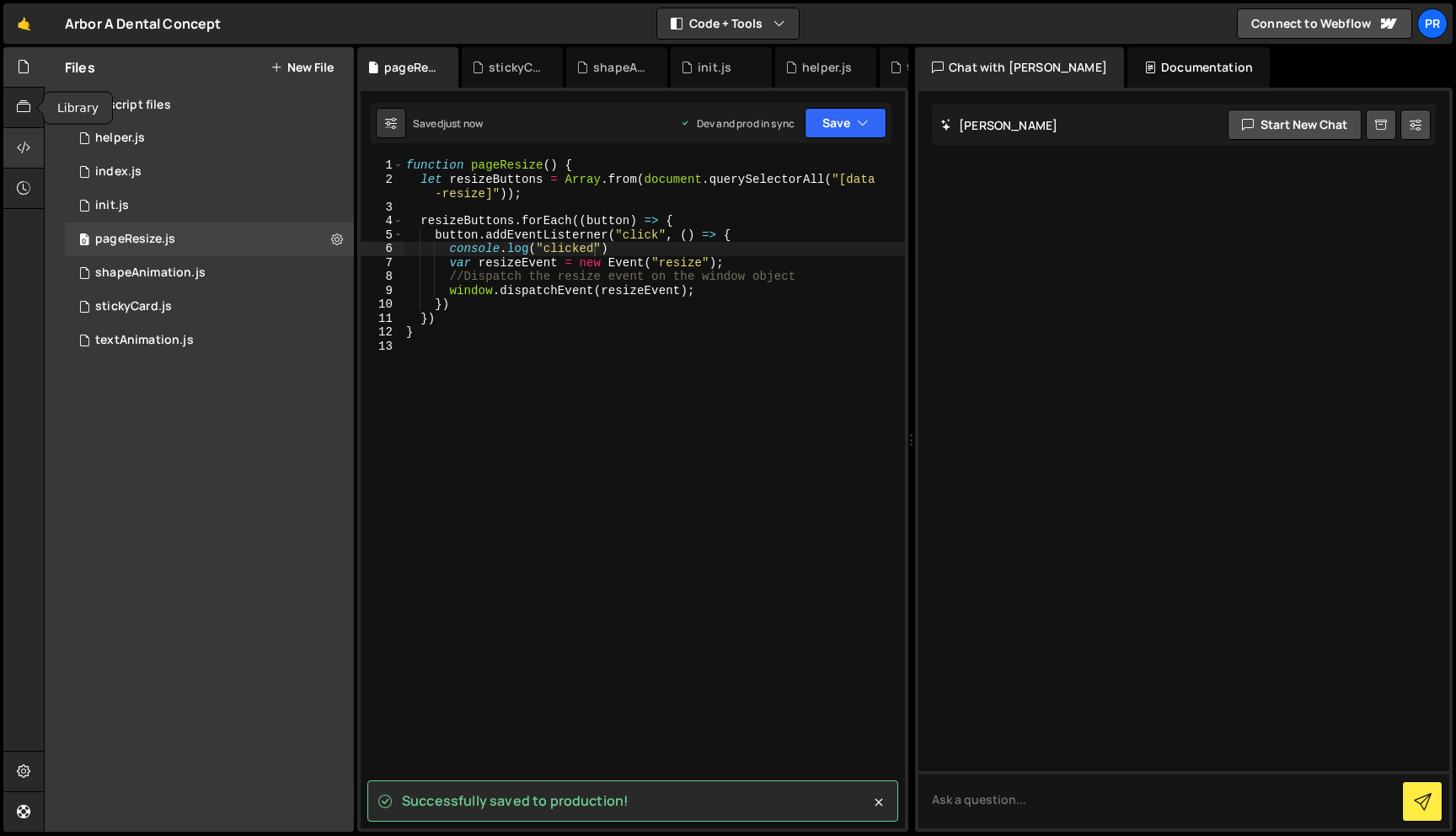
click at [26, 139] on icon at bounding box center [23, 147] width 13 height 18
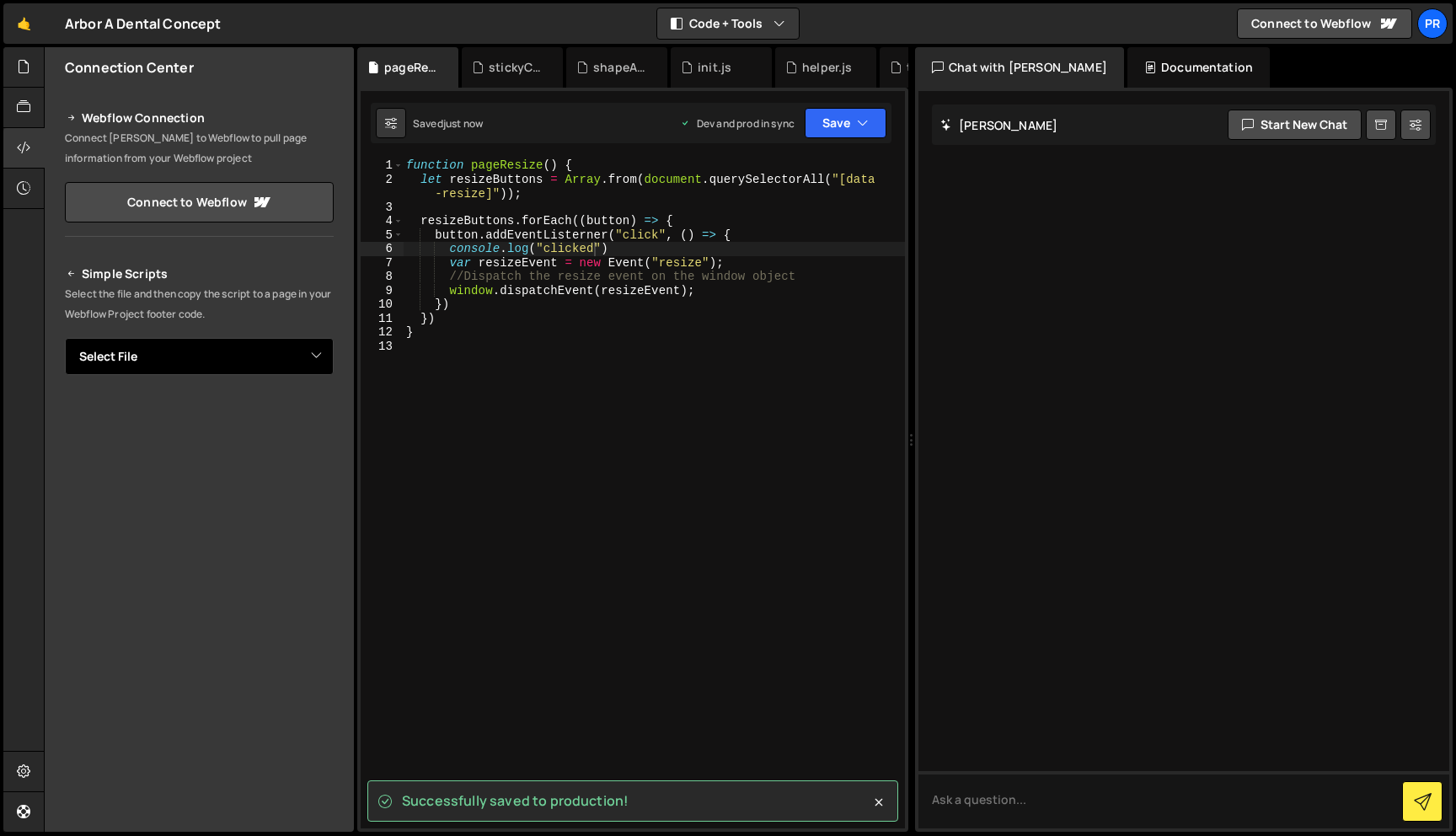
click at [303, 360] on select "Select File helper.js index.js init.js shapeAnimation.js stickyCard.js textAnim…" at bounding box center [199, 356] width 268 height 37
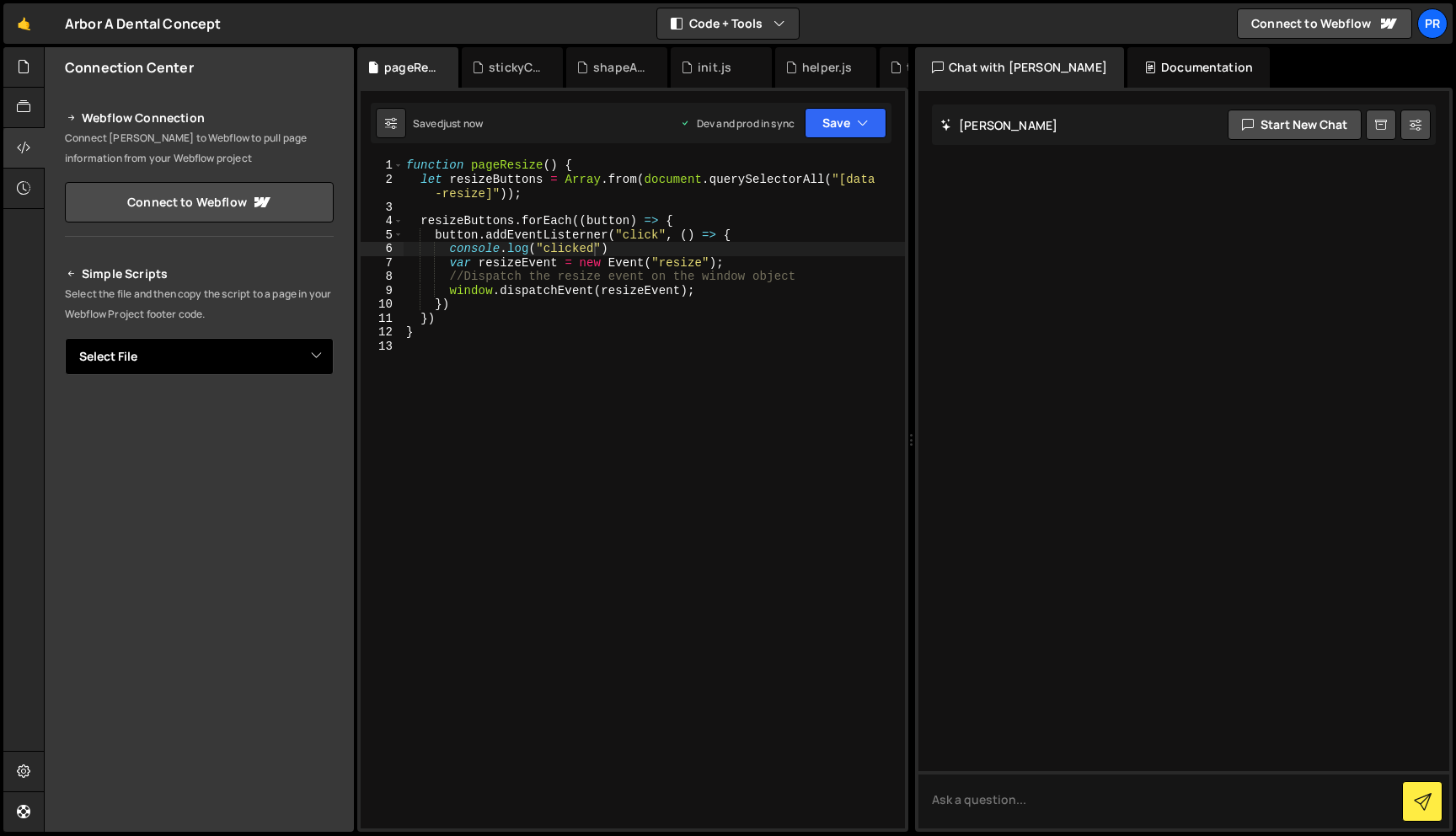
select select "47737"
click at [65, 338] on select "Select File helper.js index.js init.js shapeAnimation.js stickyCard.js textAnim…" at bounding box center [199, 356] width 268 height 37
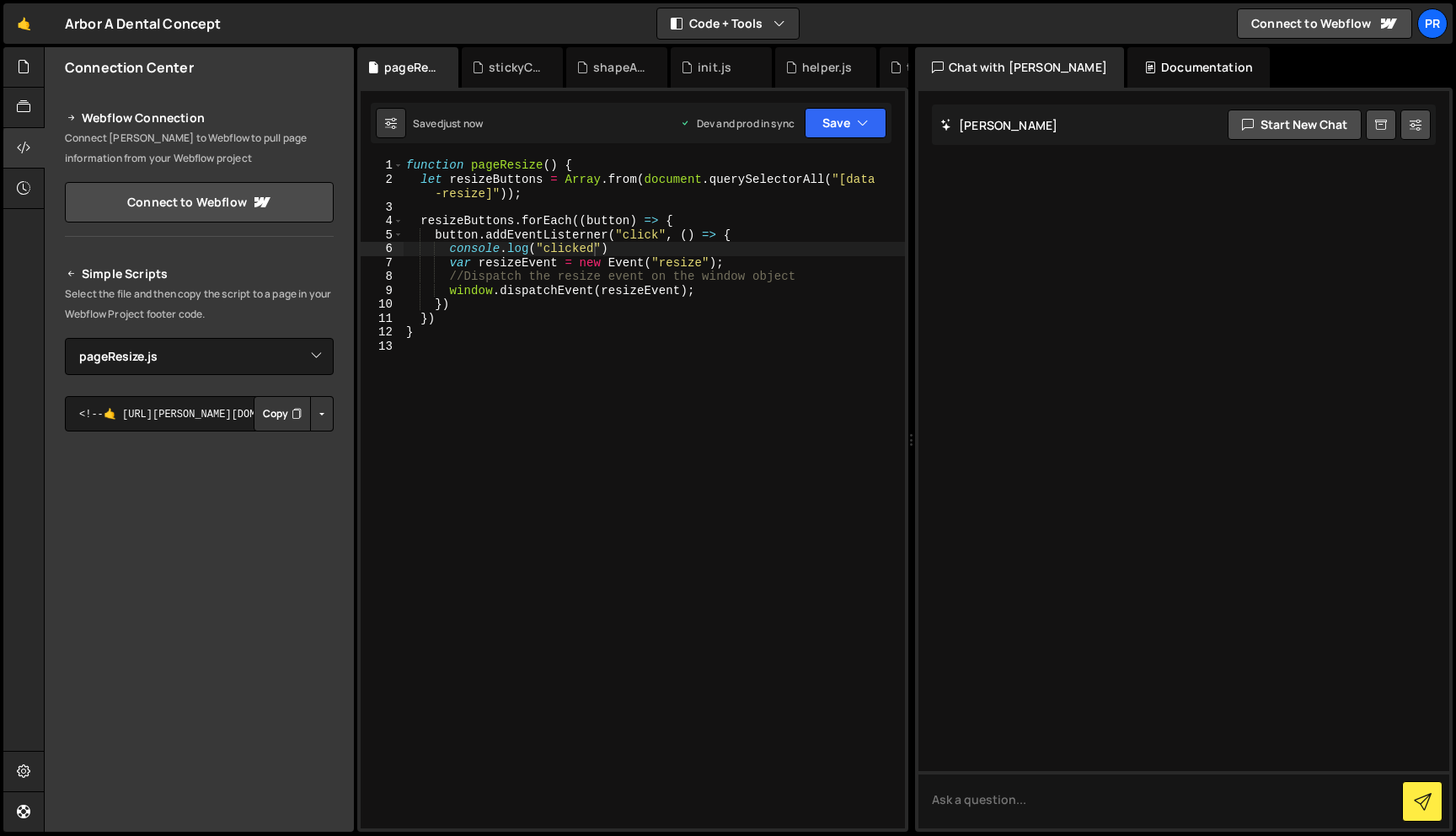
click at [282, 415] on button "Copy" at bounding box center [282, 414] width 58 height 35
click at [549, 401] on div "function pageResize ( ) { let resizeButtons = Array . from ( document . querySe…" at bounding box center [653, 507] width 502 height 698
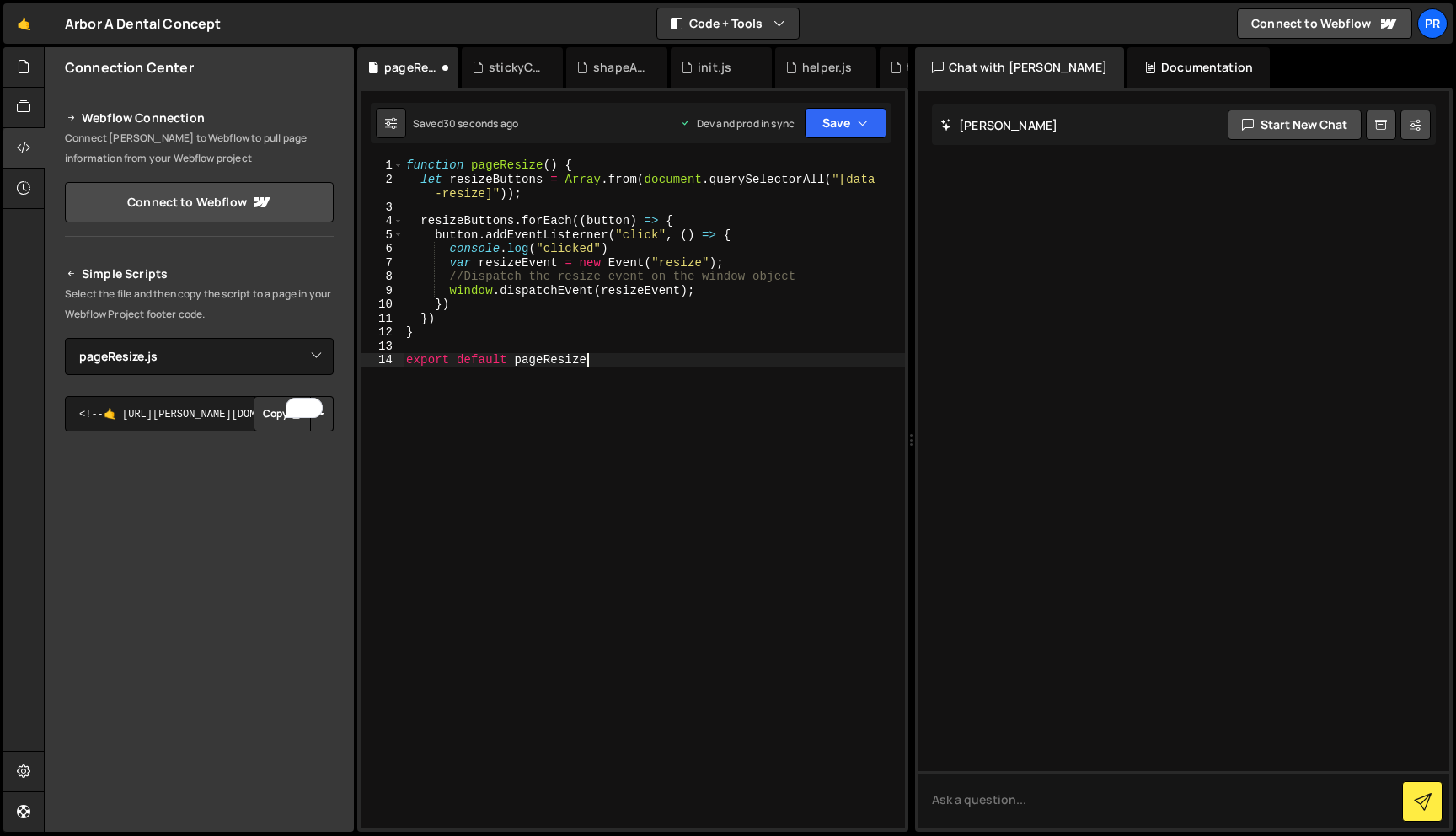
scroll to position [0, 11]
click at [498, 382] on div "function pageResize ( ) { let resizeButtons = Array . from ( document . querySe…" at bounding box center [653, 507] width 502 height 698
type textarea "export default pageResize;"
click at [860, 131] on button "Save" at bounding box center [845, 122] width 81 height 31
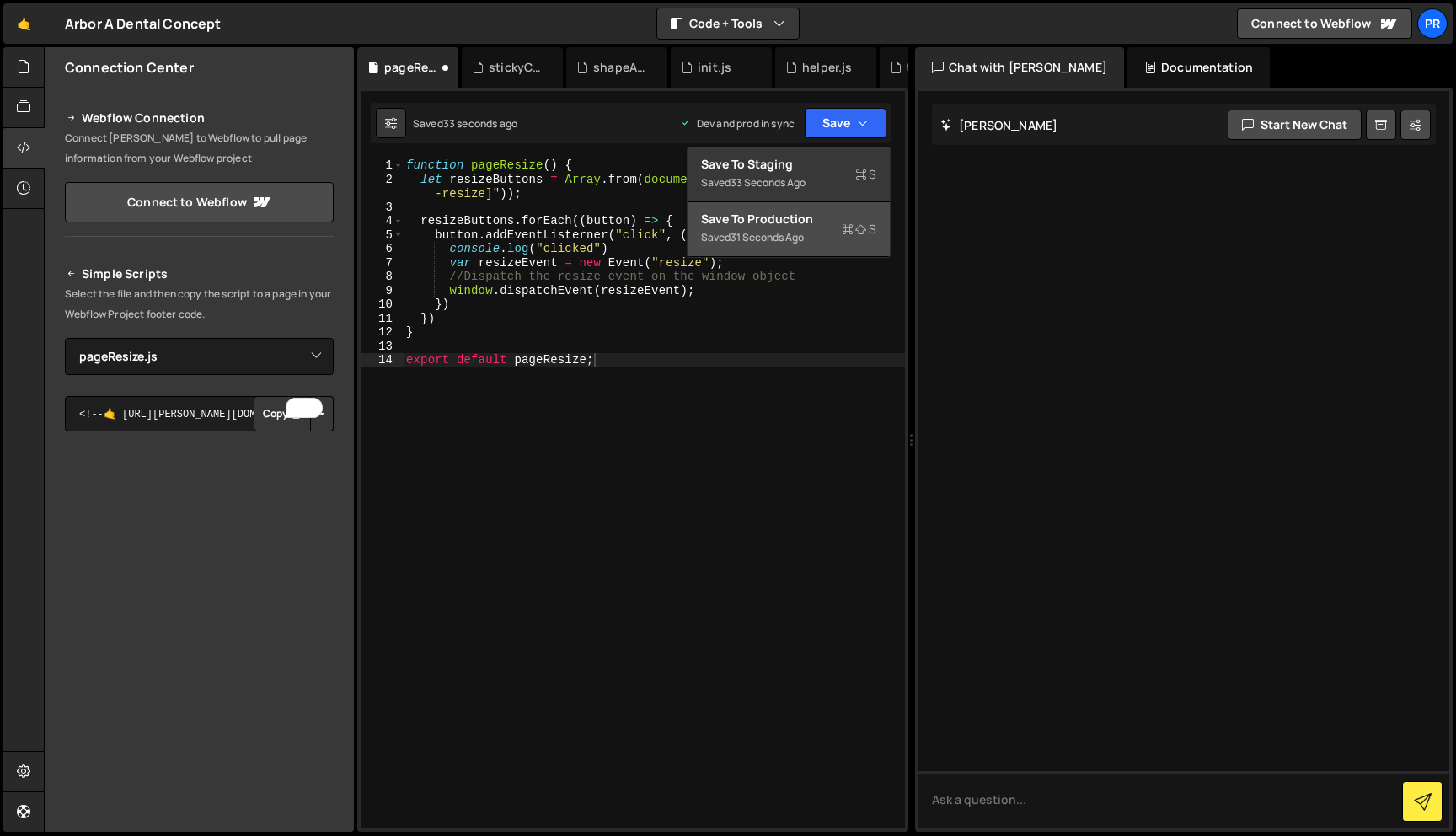
click at [834, 228] on div "Saved 31 seconds ago" at bounding box center [788, 237] width 175 height 20
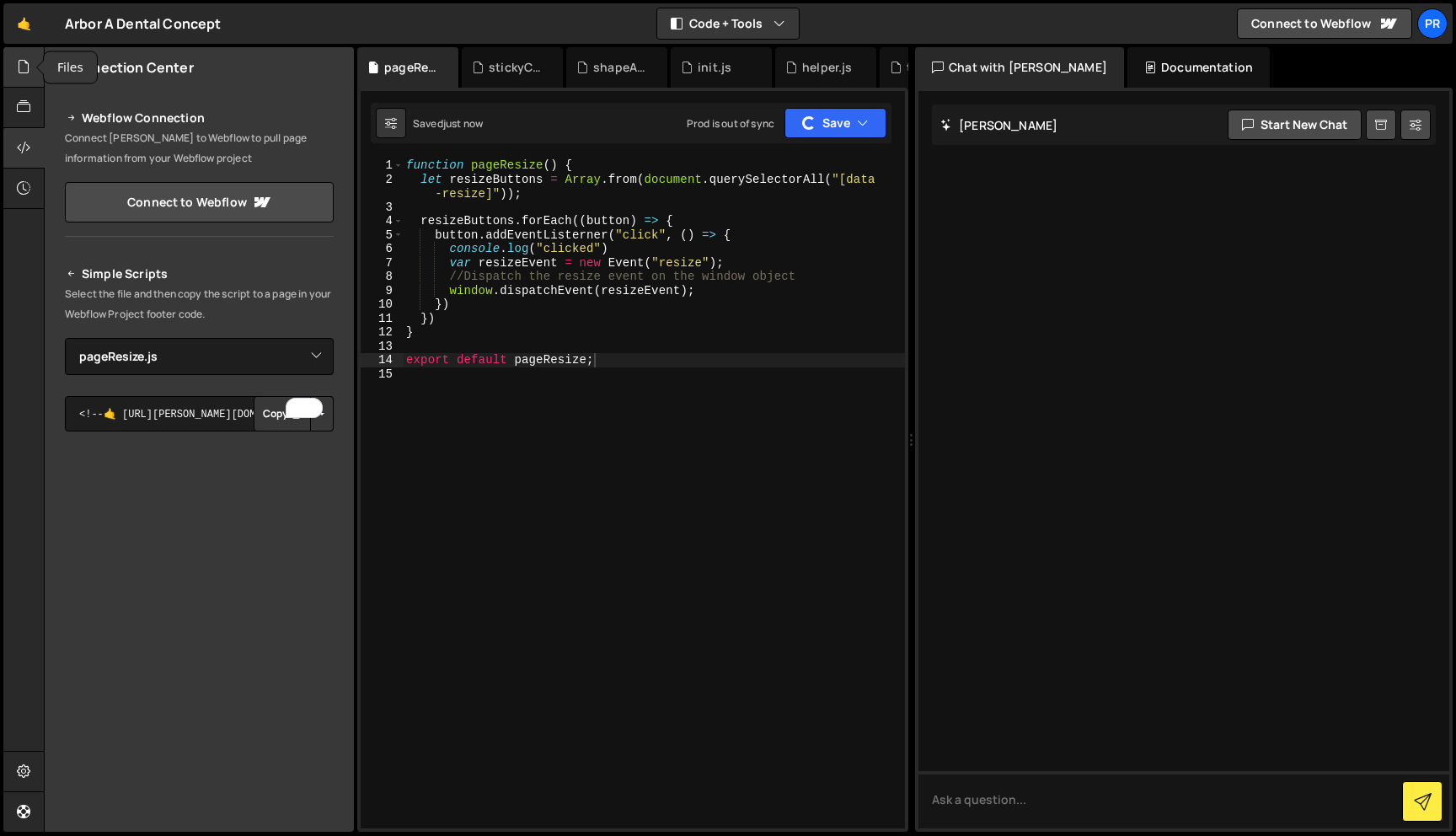
click at [11, 73] on div at bounding box center [24, 67] width 41 height 40
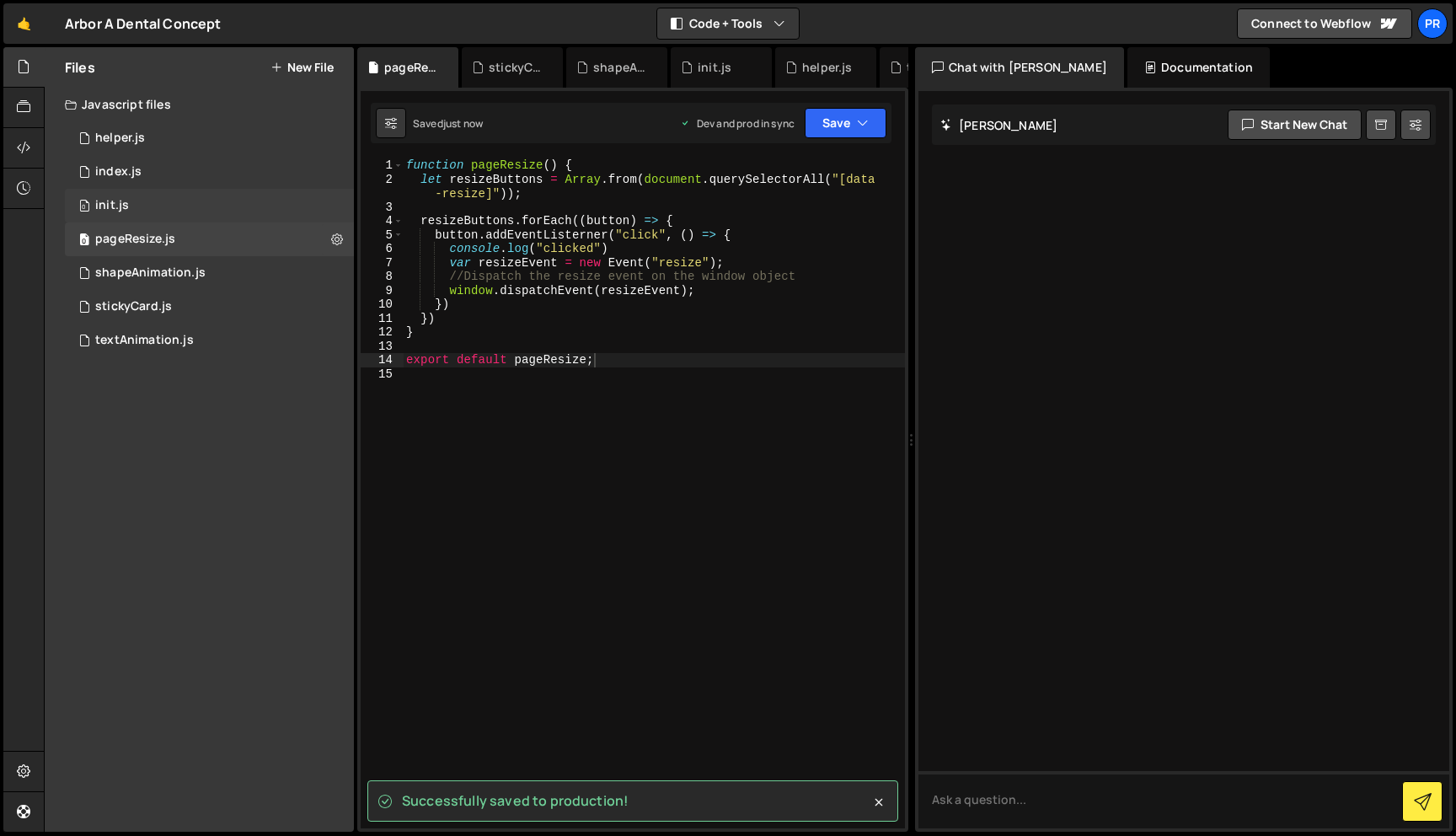
click at [182, 211] on div "0 init.js 0" at bounding box center [209, 206] width 289 height 34
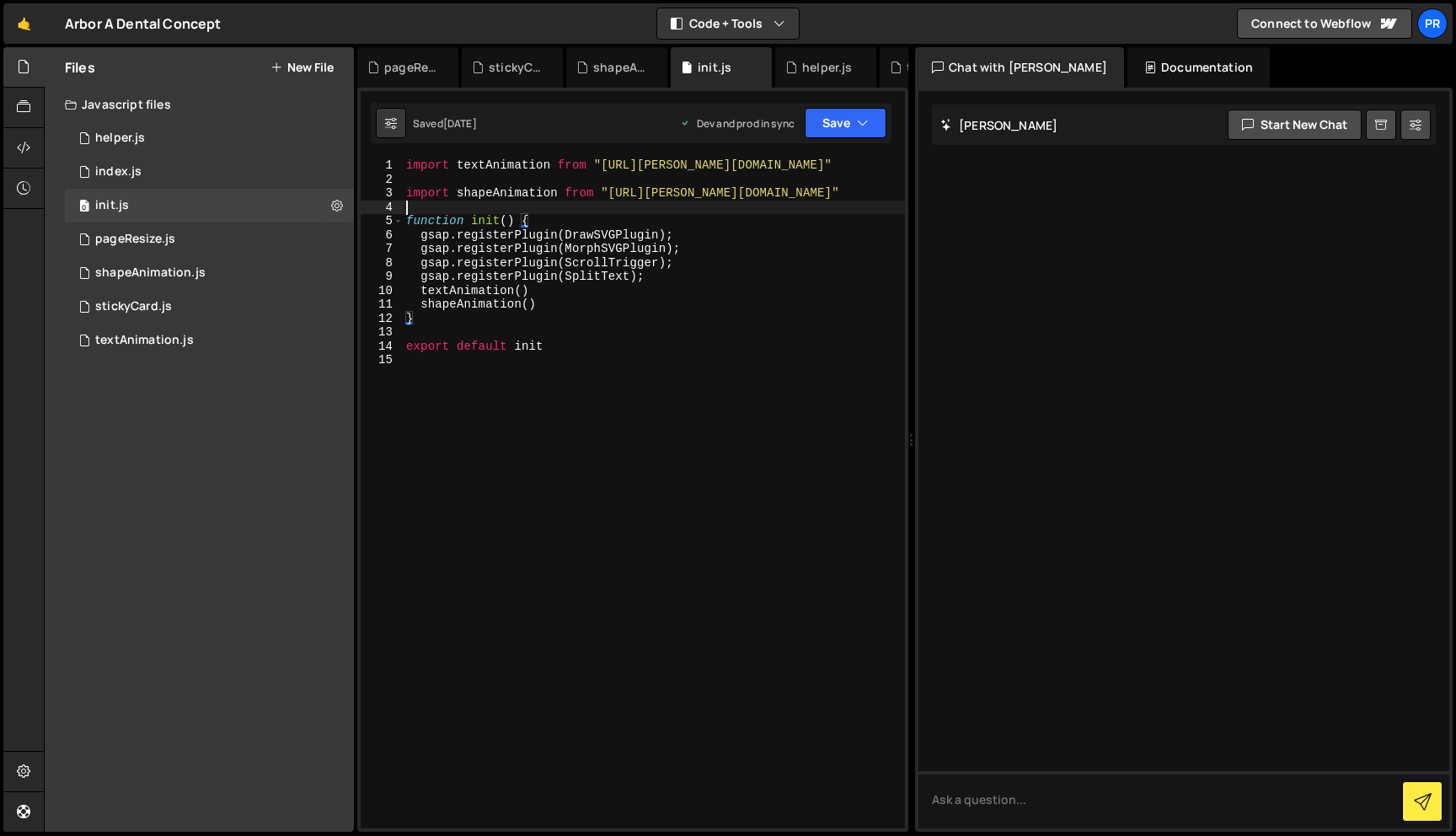
click at [593, 200] on div "import textAnimation from "https://slater.app/16988/47231.js" import shapeAnima…" at bounding box center [653, 507] width 502 height 698
type textarea "import pageReize from"
paste textarea "https://slater.app/16988/47737.js""
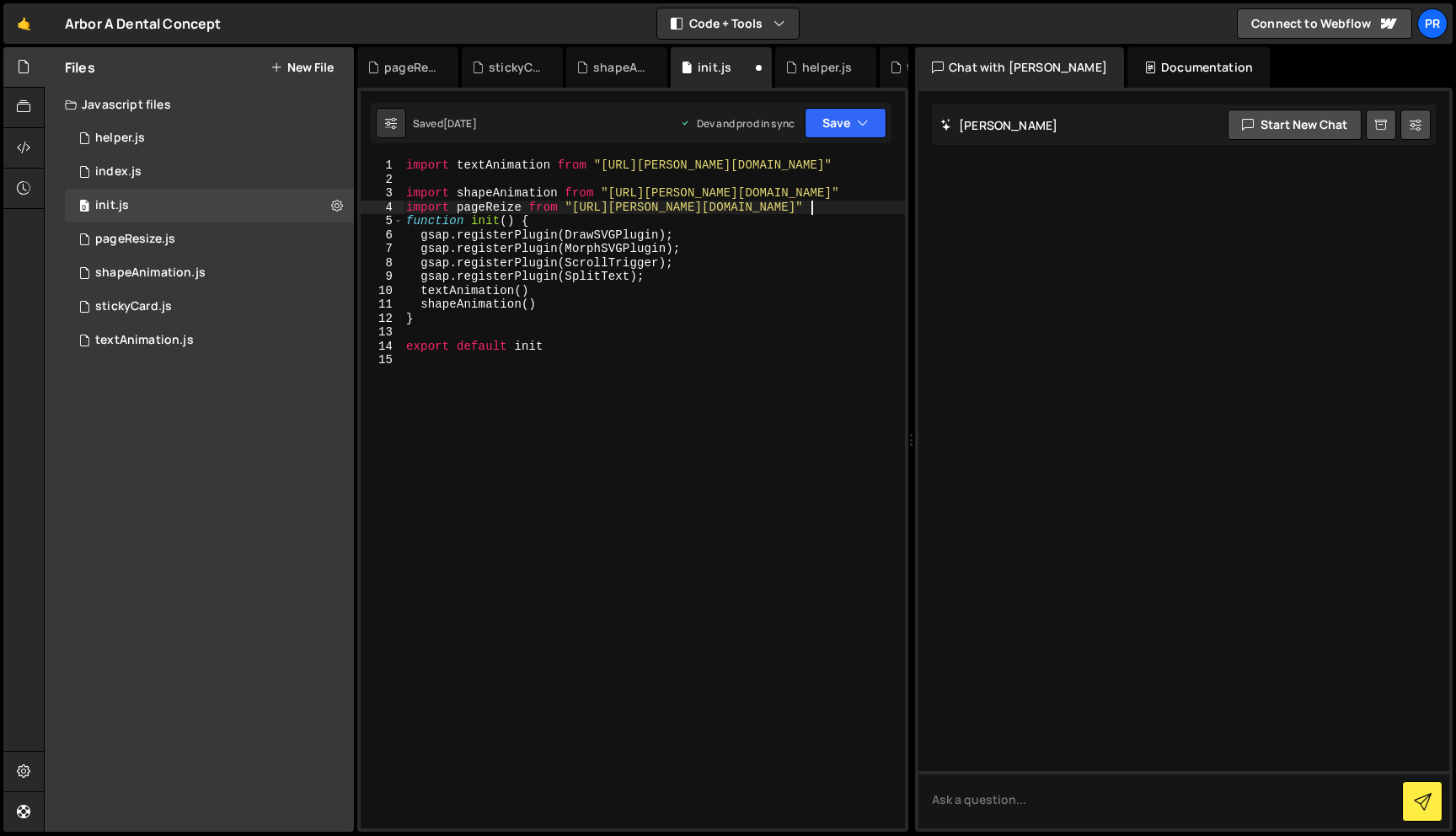
click at [489, 206] on div "import textAnimation from "https://slater.app/16988/47231.js" import shapeAnima…" at bounding box center [653, 507] width 502 height 698
click at [673, 287] on div "import textAnimation from "https://slater.app/16988/47231.js" import shapeAnima…" at bounding box center [653, 507] width 502 height 698
click at [658, 292] on div "import textAnimation from "https://slater.app/16988/47231.js" import shapeAnima…" at bounding box center [653, 507] width 502 height 698
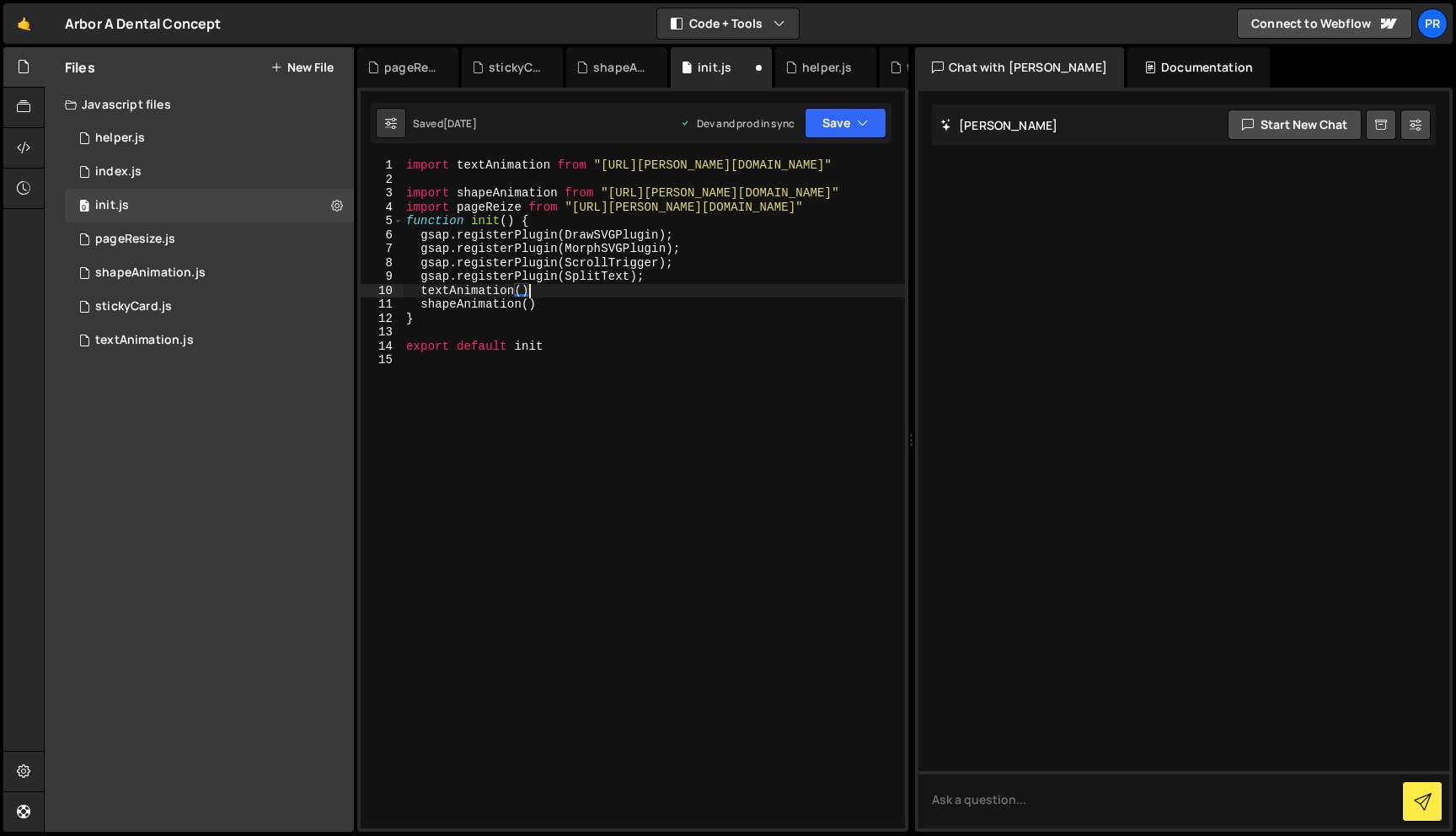
click at [610, 303] on div "import textAnimation from "https://slater.app/16988/47231.js" import shapeAnima…" at bounding box center [653, 507] width 502 height 698
type textarea "shapeAnimation()"
paste textarea "pageReize"
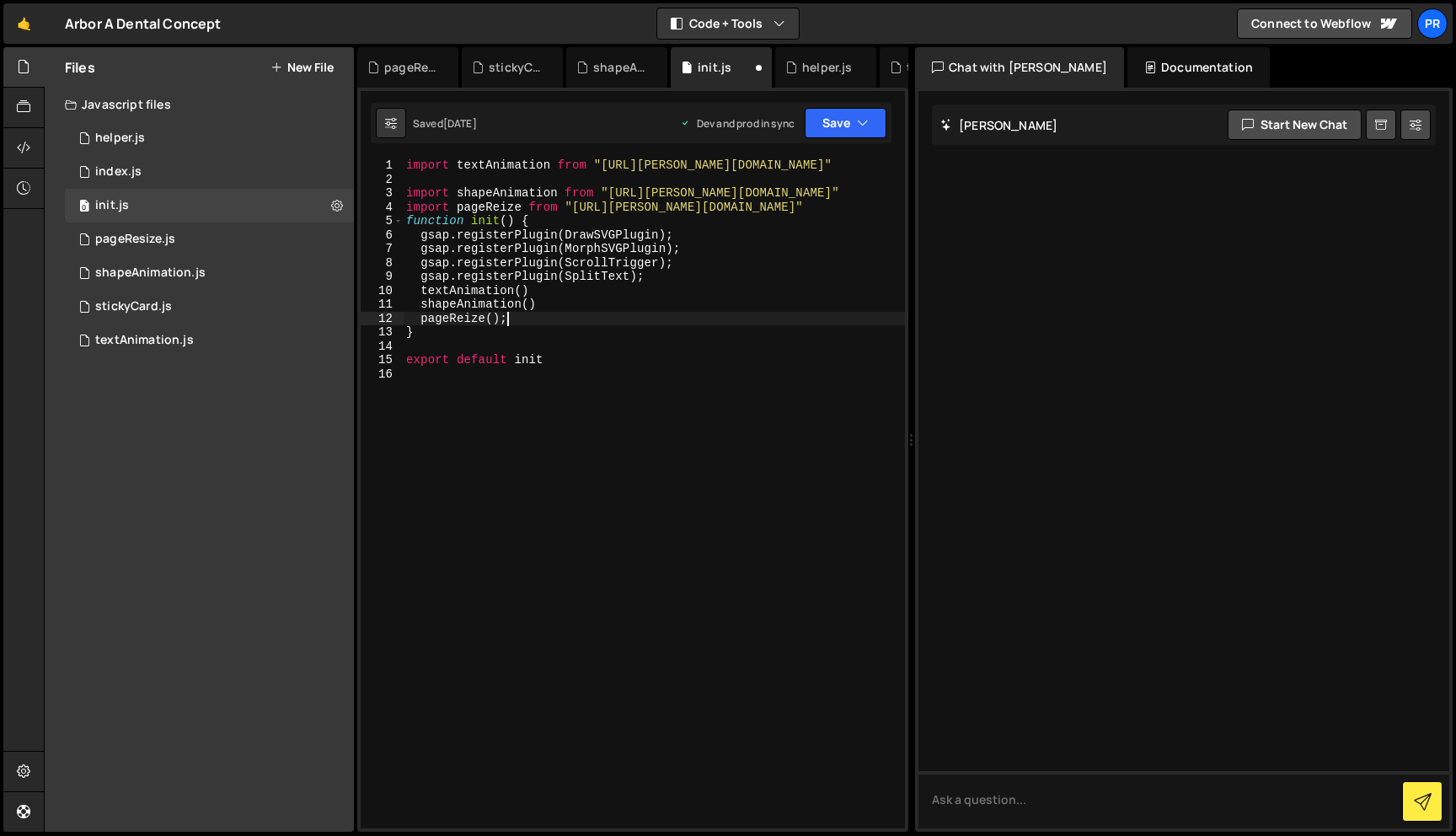
type textarea "pageReize();"
click at [878, 105] on div "Saved 1 week ago Dev and prod in sync Upgrade to Edit Save Save to Staging S Sa…" at bounding box center [630, 123] width 520 height 40
click at [866, 121] on icon "button" at bounding box center [862, 122] width 11 height 17
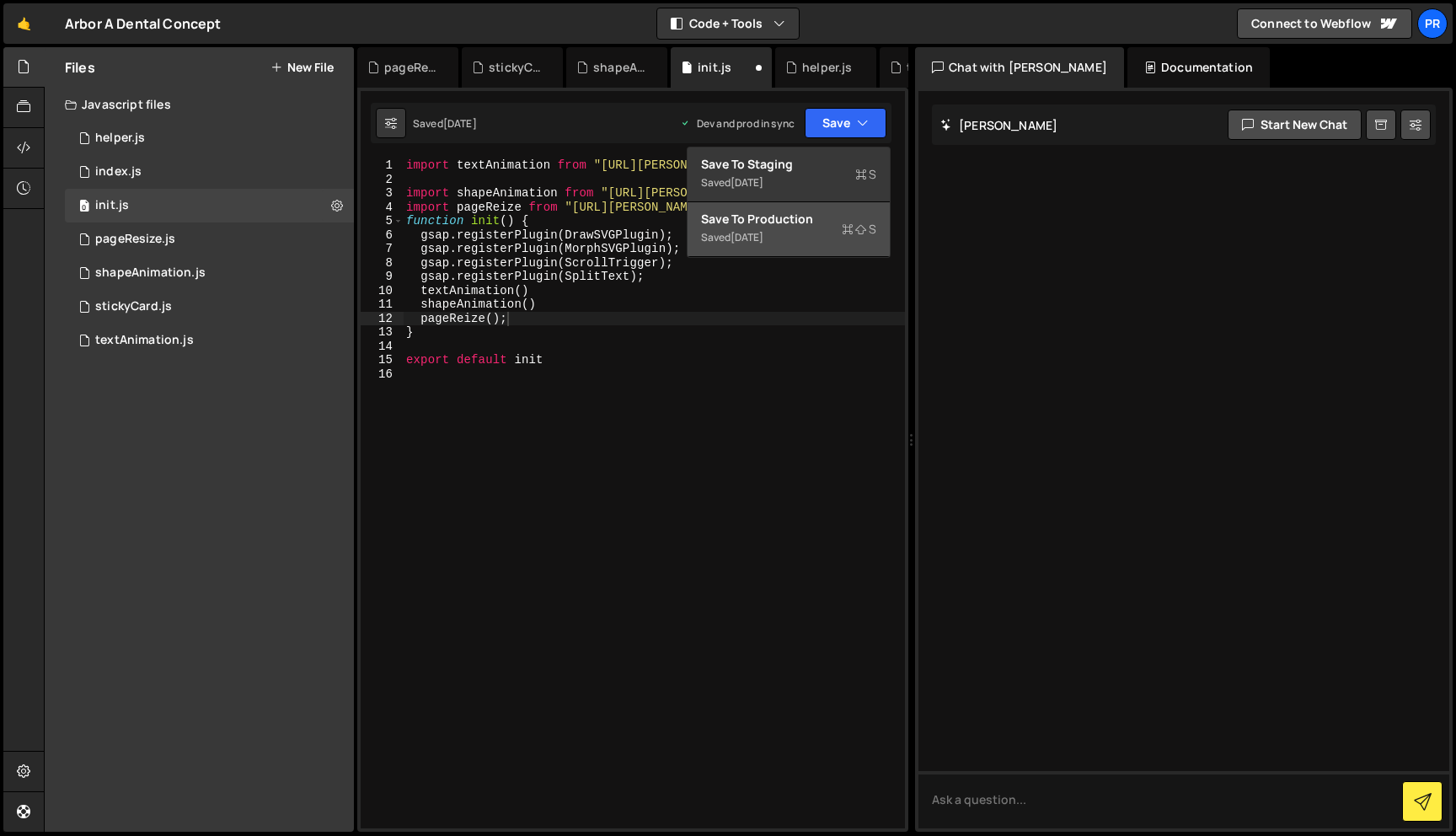
click at [831, 240] on div "Saved 1 week ago" at bounding box center [788, 237] width 175 height 20
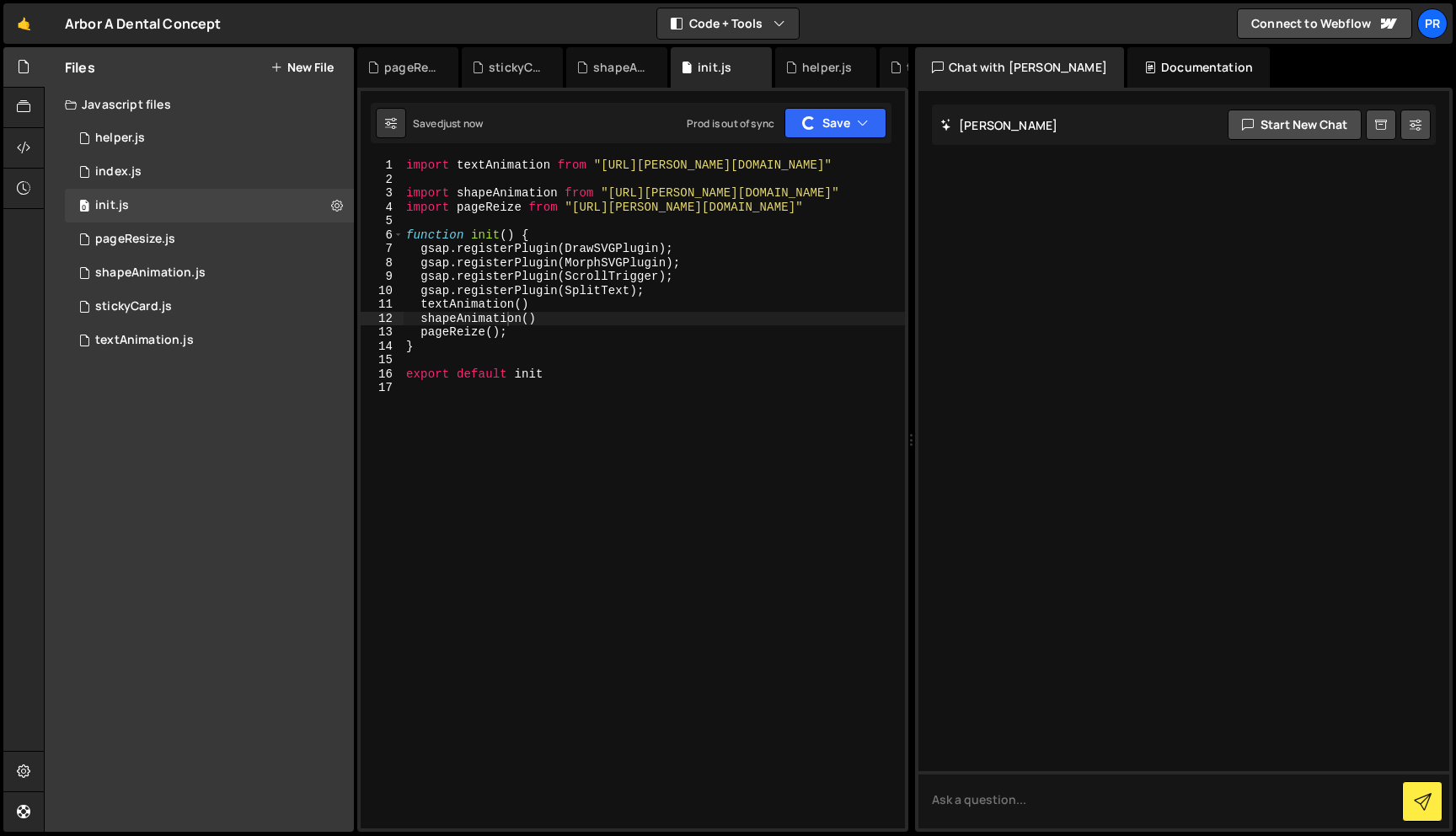
scroll to position [0, 0]
click at [757, 406] on div "import textAnimation from "https://slater.app/16988/47231.js" import shapeAnima…" at bounding box center [653, 507] width 502 height 698
click at [171, 233] on div "pageResize.js" at bounding box center [136, 239] width 80 height 15
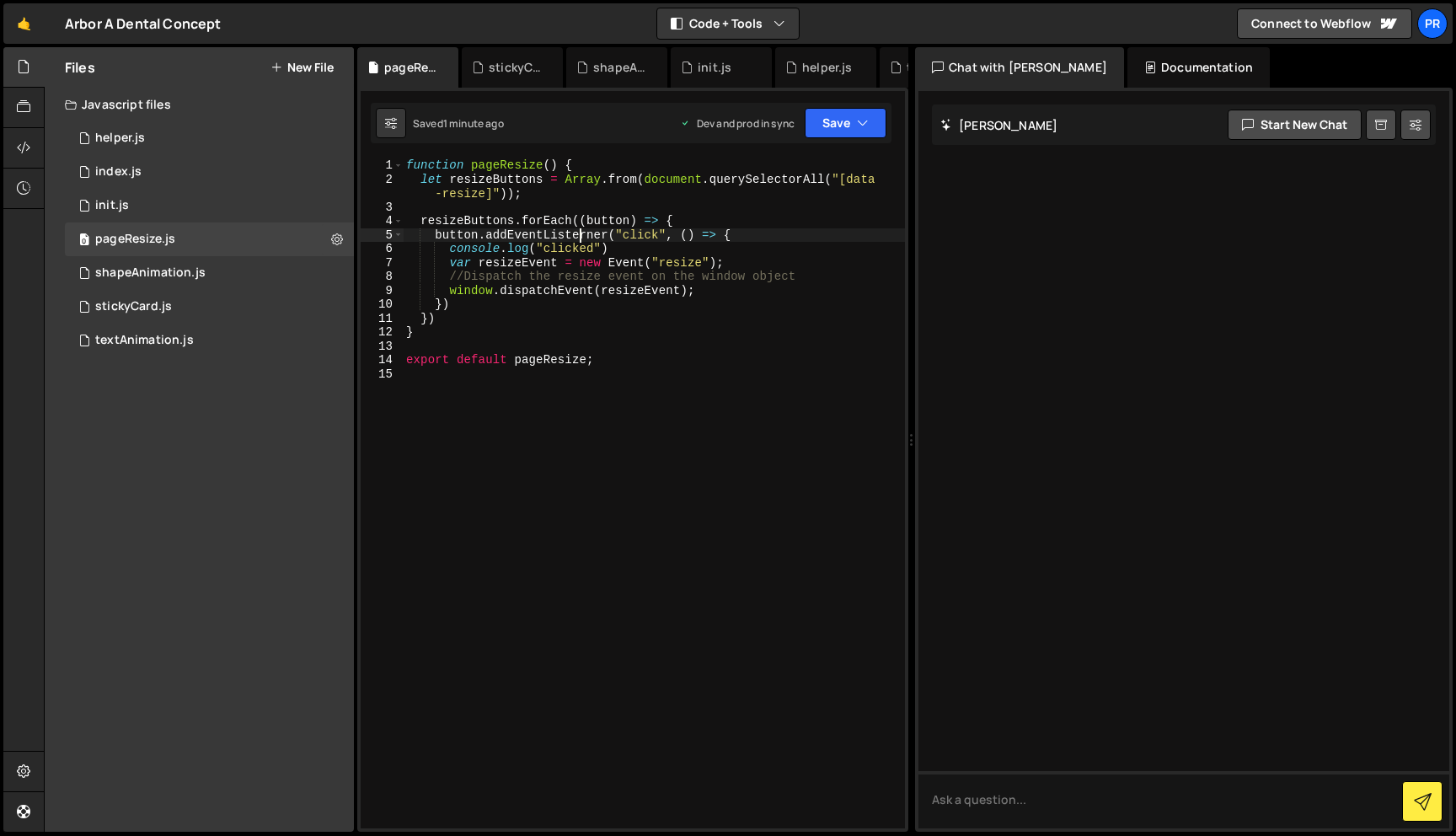
click at [583, 236] on div "function pageResize ( ) { let resizeButtons = Array . from ( document . querySe…" at bounding box center [653, 507] width 502 height 698
click at [826, 130] on button "Save" at bounding box center [845, 122] width 81 height 31
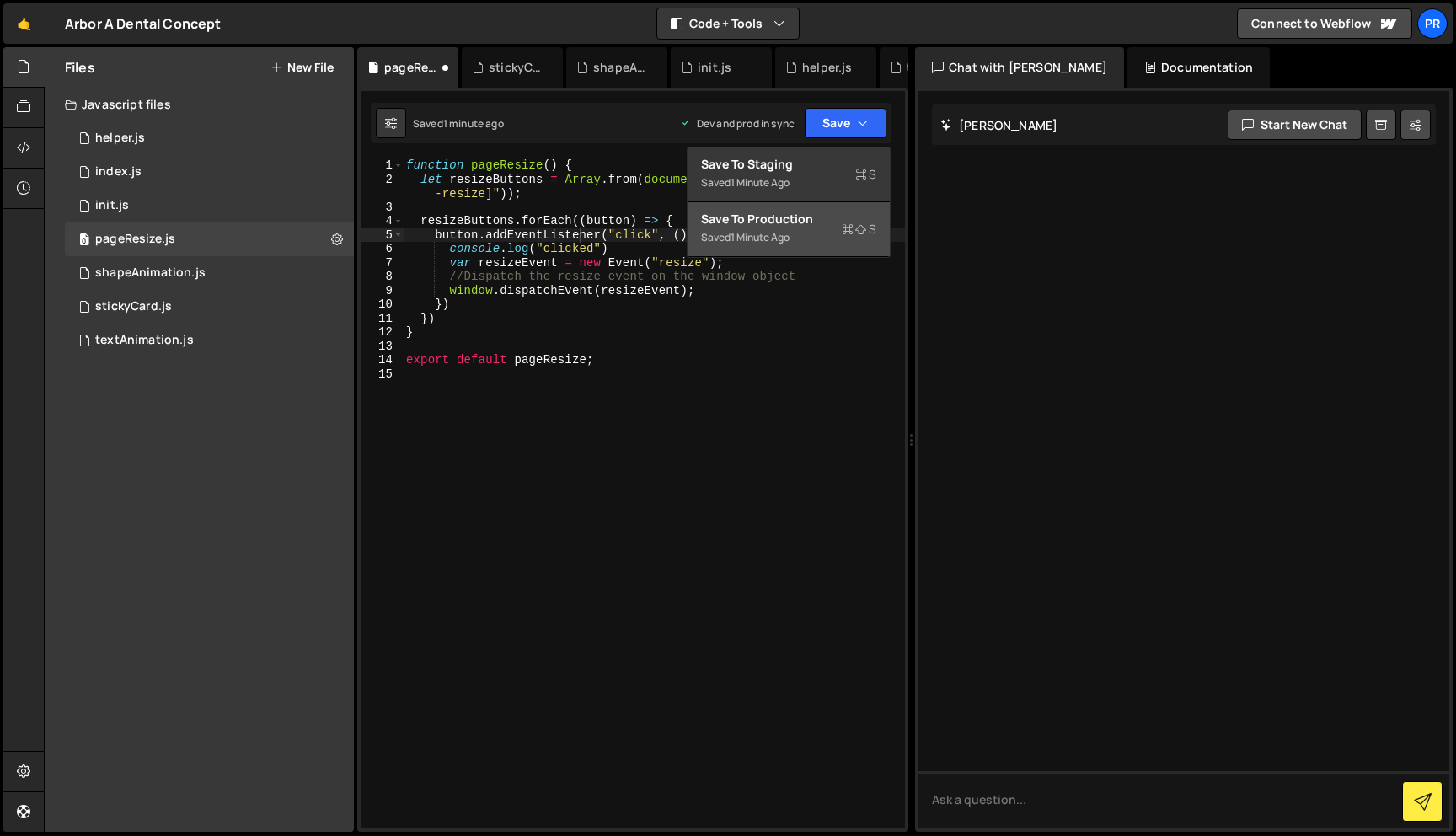
click at [780, 253] on button "Save to Production S Saved 1 minute ago" at bounding box center [788, 229] width 202 height 55
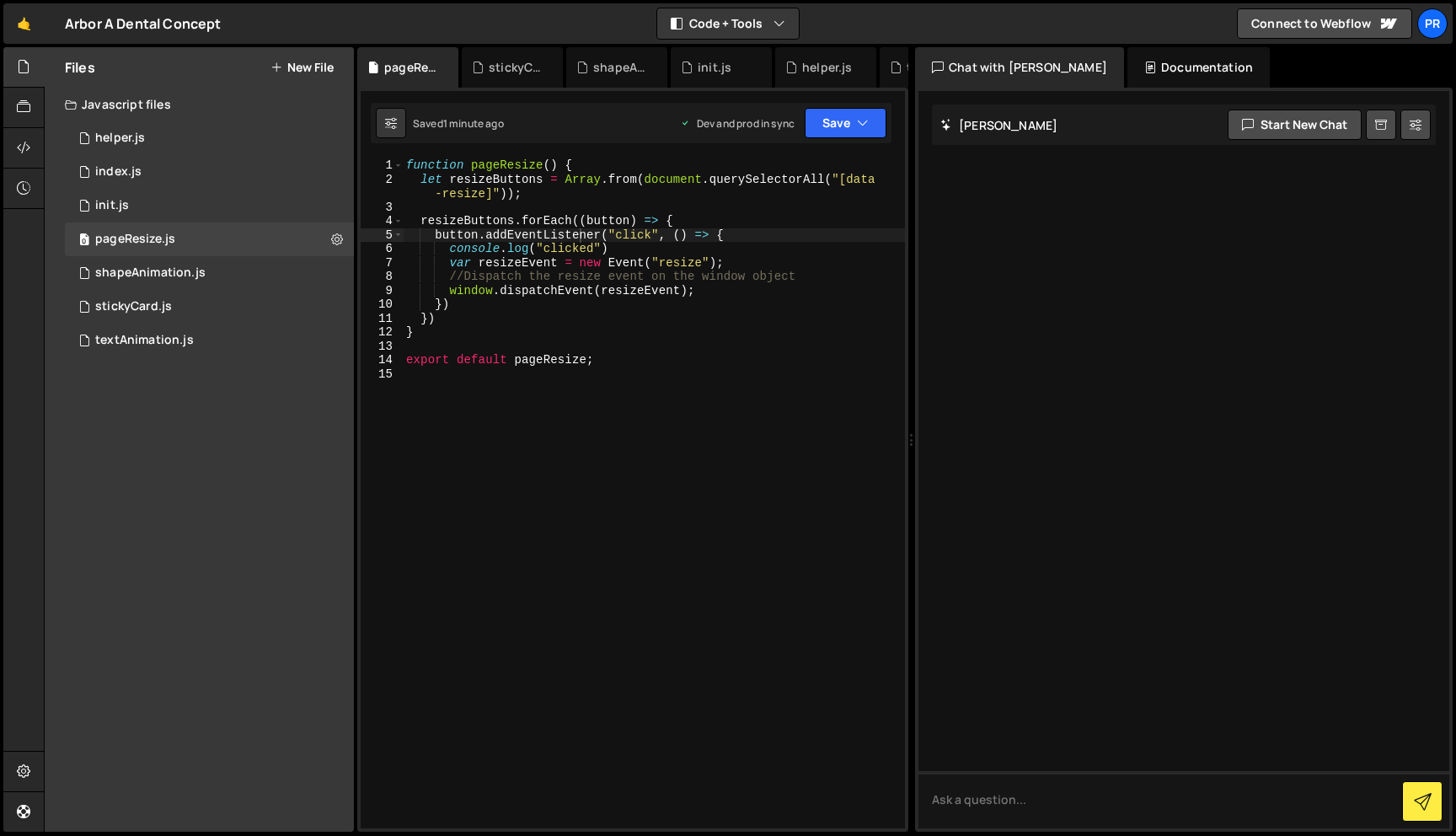
type textarea "console.log("clicked")"
drag, startPoint x: 632, startPoint y: 247, endPoint x: 387, endPoint y: 247, distance: 245.0
click at [387, 247] on div "console.log("clicked") 1 2 3 4 5 6 7 8 9 10 11 12 13 14 15 function pageResize …" at bounding box center [632, 493] width 544 height 670
click at [864, 122] on icon "button" at bounding box center [862, 122] width 11 height 17
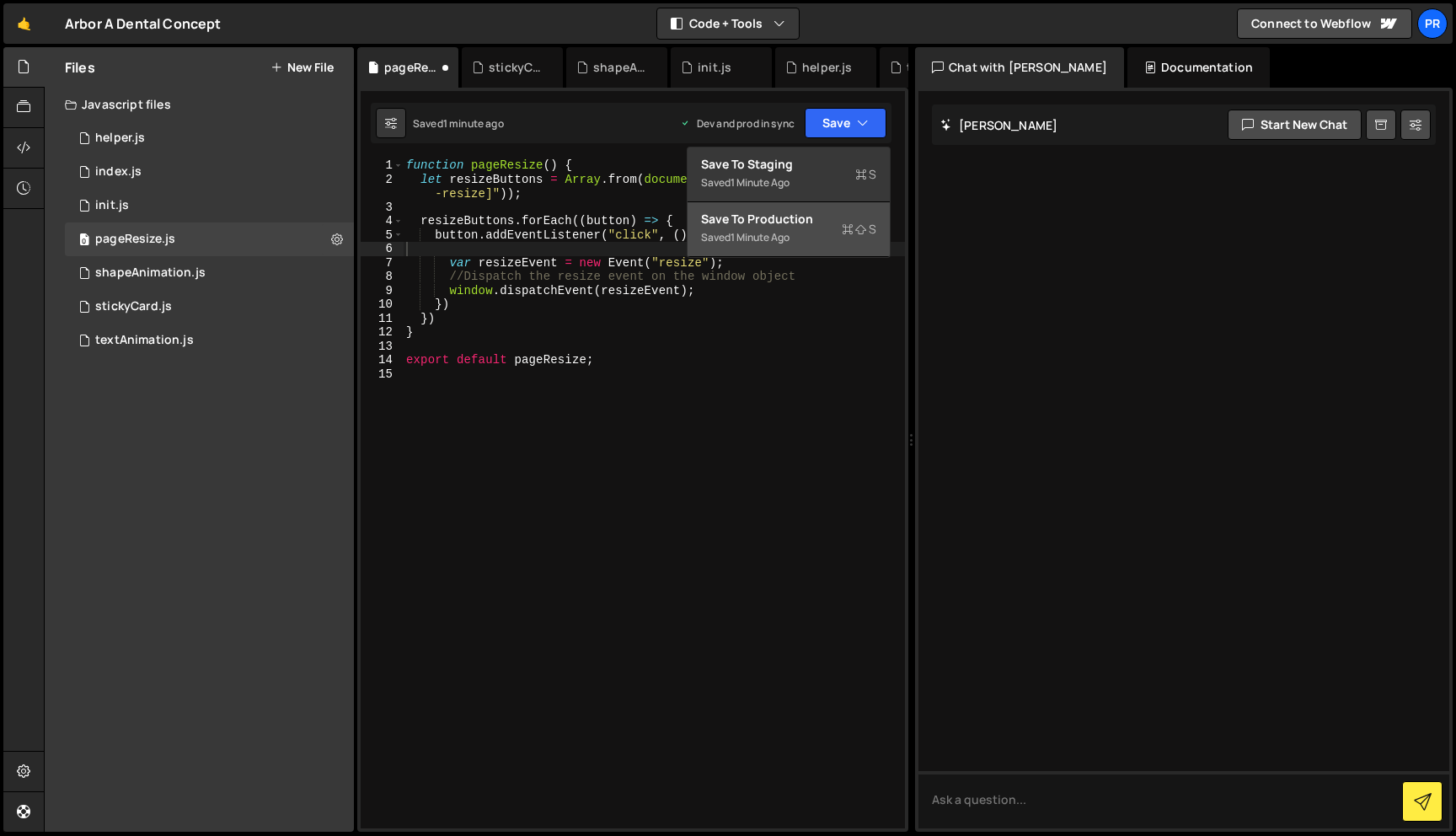
click at [757, 234] on div "1 minute ago" at bounding box center [759, 237] width 59 height 14
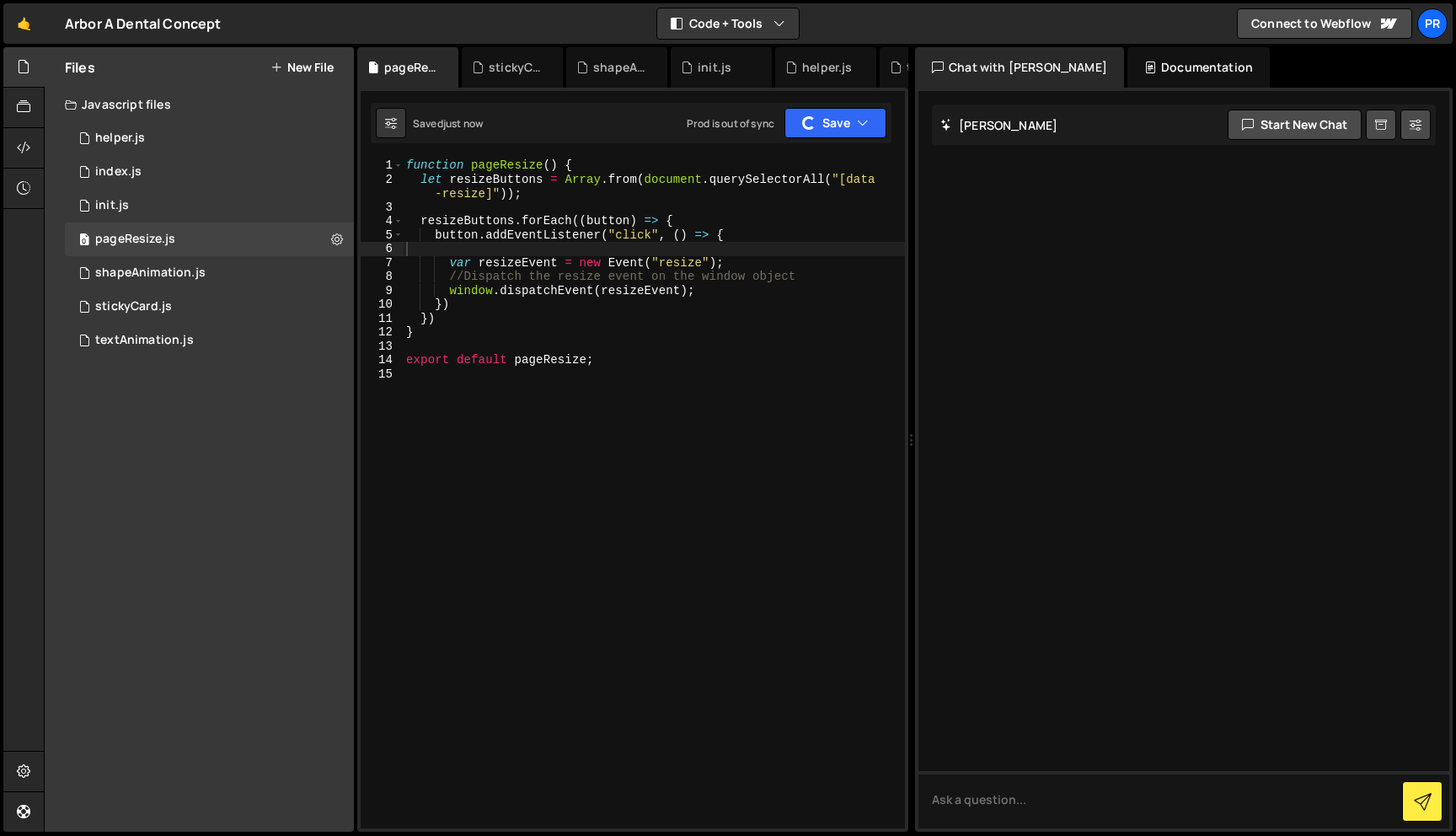
click at [720, 391] on div "function pageResize ( ) { let resizeButtons = Array . from ( document . querySe…" at bounding box center [653, 507] width 502 height 698
click at [225, 182] on div "0 index.js 0" at bounding box center [209, 171] width 289 height 34
